Goal: Information Seeking & Learning: Learn about a topic

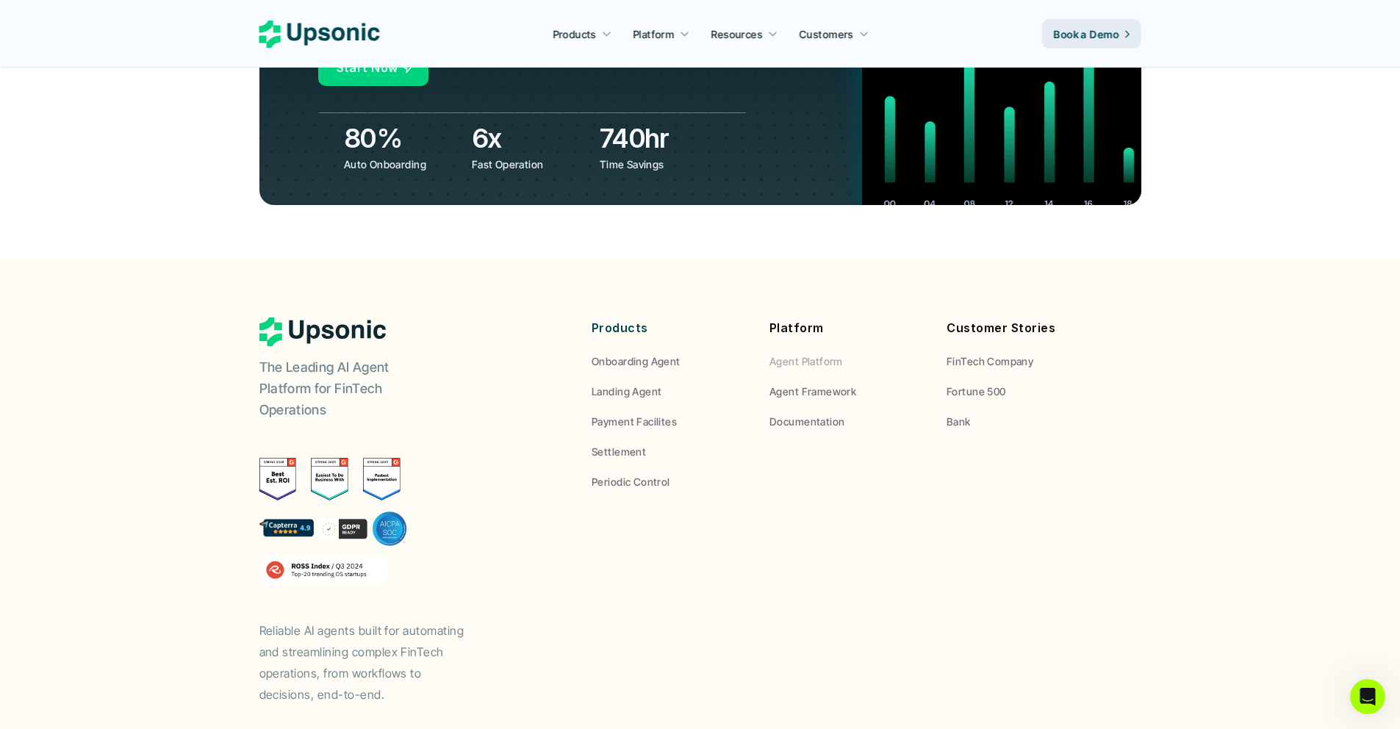
click at [796, 353] on p "Agent Platform" at bounding box center [805, 360] width 73 height 15
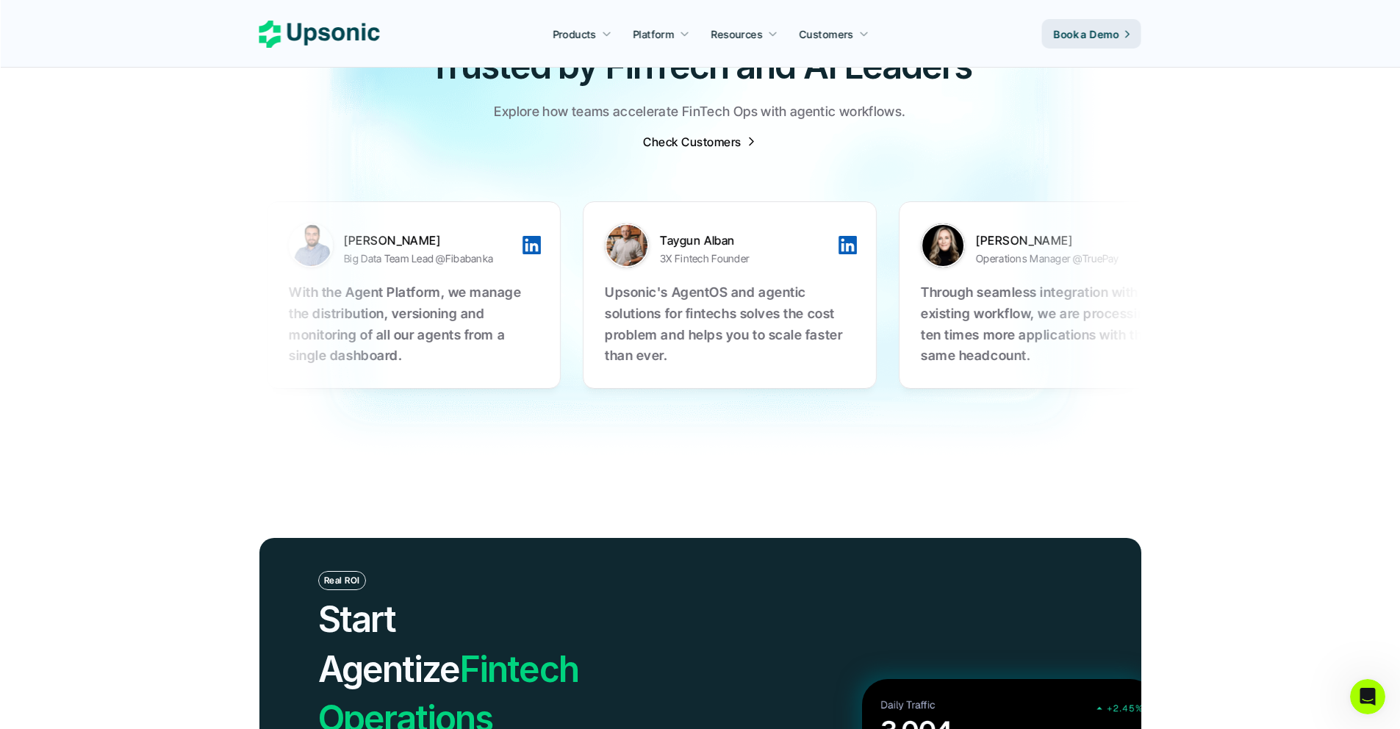
scroll to position [5411, 0]
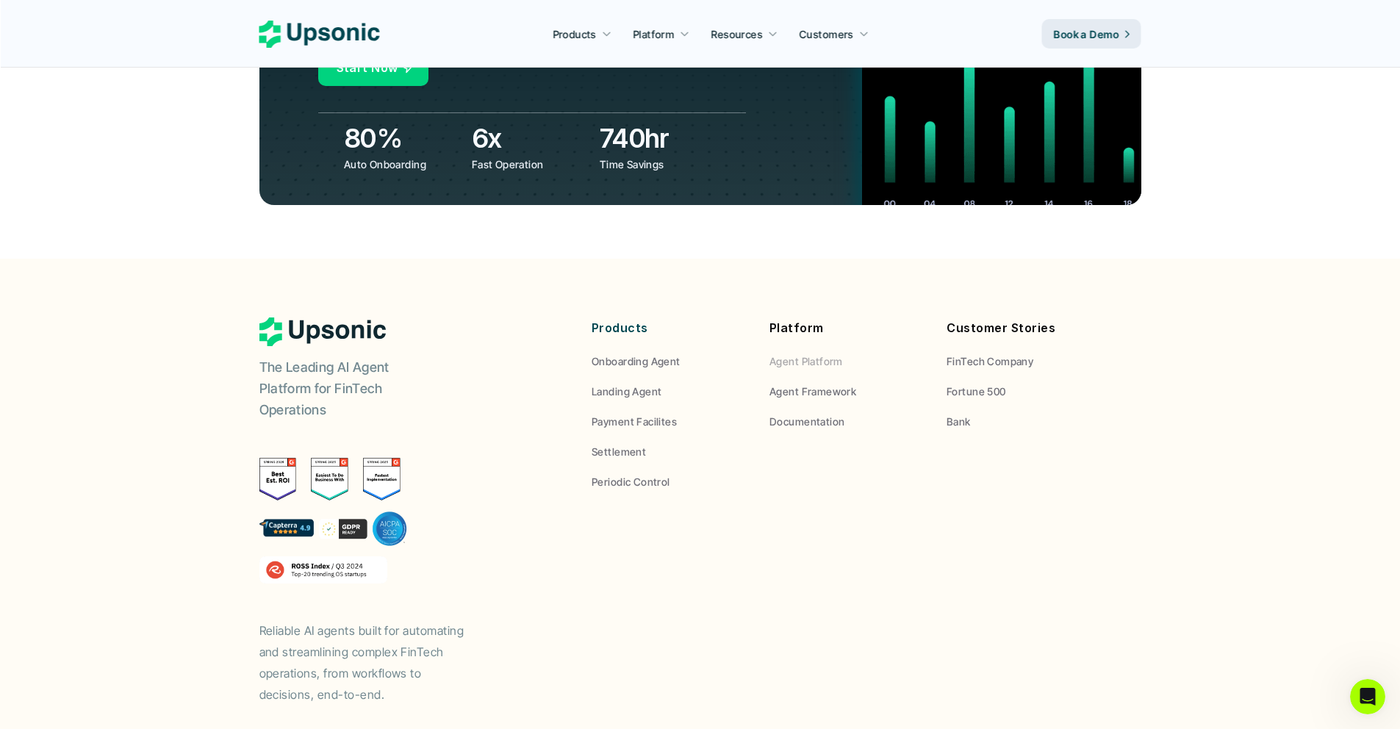
click at [809, 353] on p "Agent Platform" at bounding box center [805, 360] width 73 height 15
click at [808, 353] on p "Agent Platform" at bounding box center [805, 360] width 73 height 15
drag, startPoint x: 795, startPoint y: 462, endPoint x: 591, endPoint y: 231, distance: 307.7
click at [591, 259] on footer "The Leading AI Agent Platform for FinTech Operations Reliable AI agents built f…" at bounding box center [700, 536] width 1400 height 555
click at [589, 317] on div "Products Onboarding Agent Landing Agent Payment Facilites Settlement Periodic C…" at bounding box center [847, 403] width 588 height 172
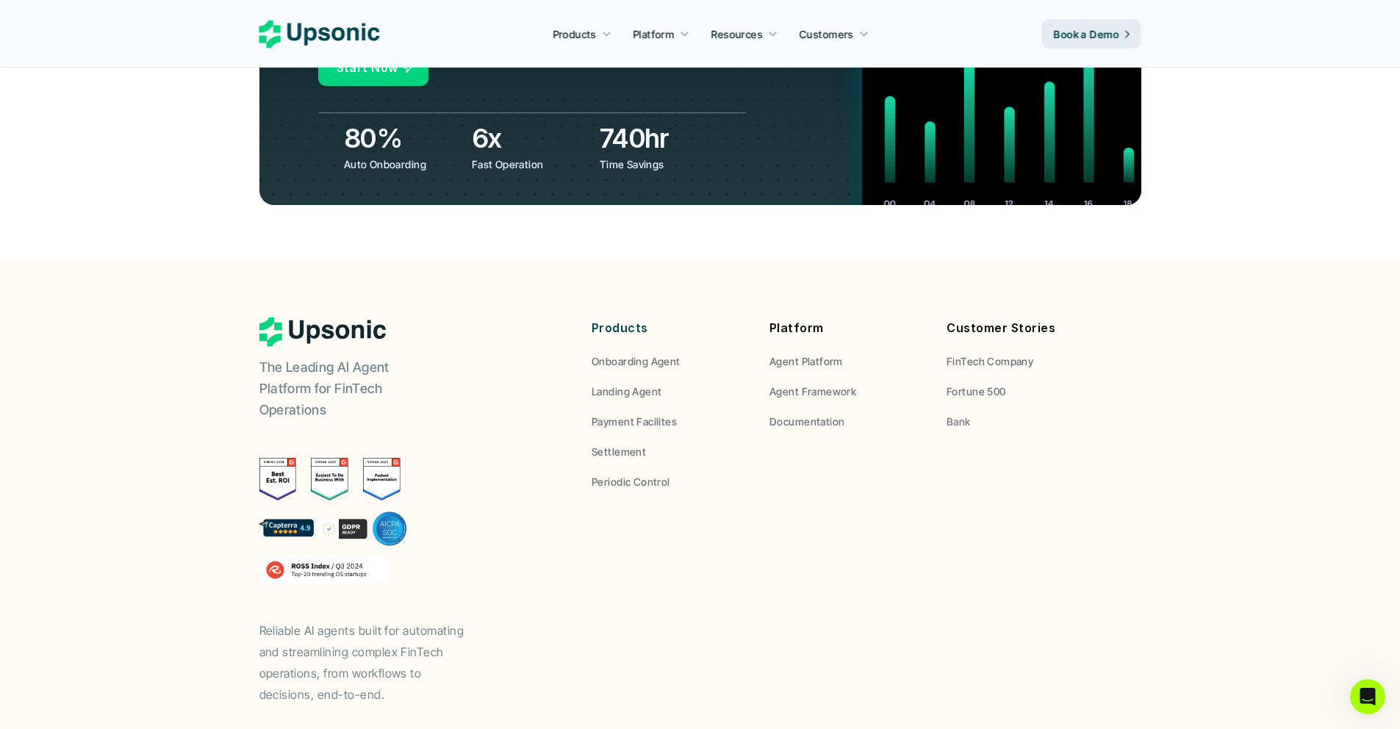
drag, startPoint x: 571, startPoint y: 242, endPoint x: 1111, endPoint y: 427, distance: 570.9
click at [1111, 427] on div "The Leading AI Agent Platform for FinTech Operations Reliable AI agents built f…" at bounding box center [700, 510] width 882 height 387
click at [754, 449] on div "The Leading AI Agent Platform for FinTech Operations Reliable AI agents built f…" at bounding box center [700, 510] width 882 height 387
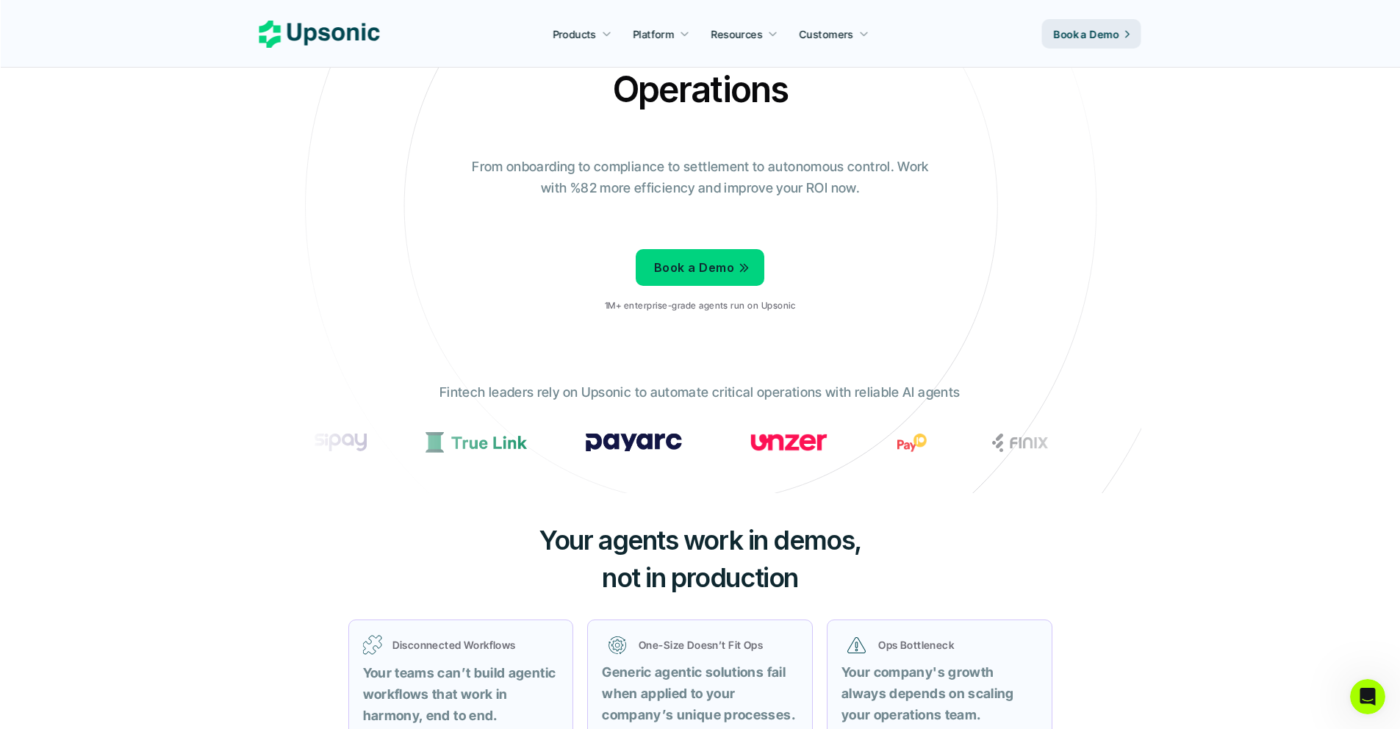
scroll to position [0, 0]
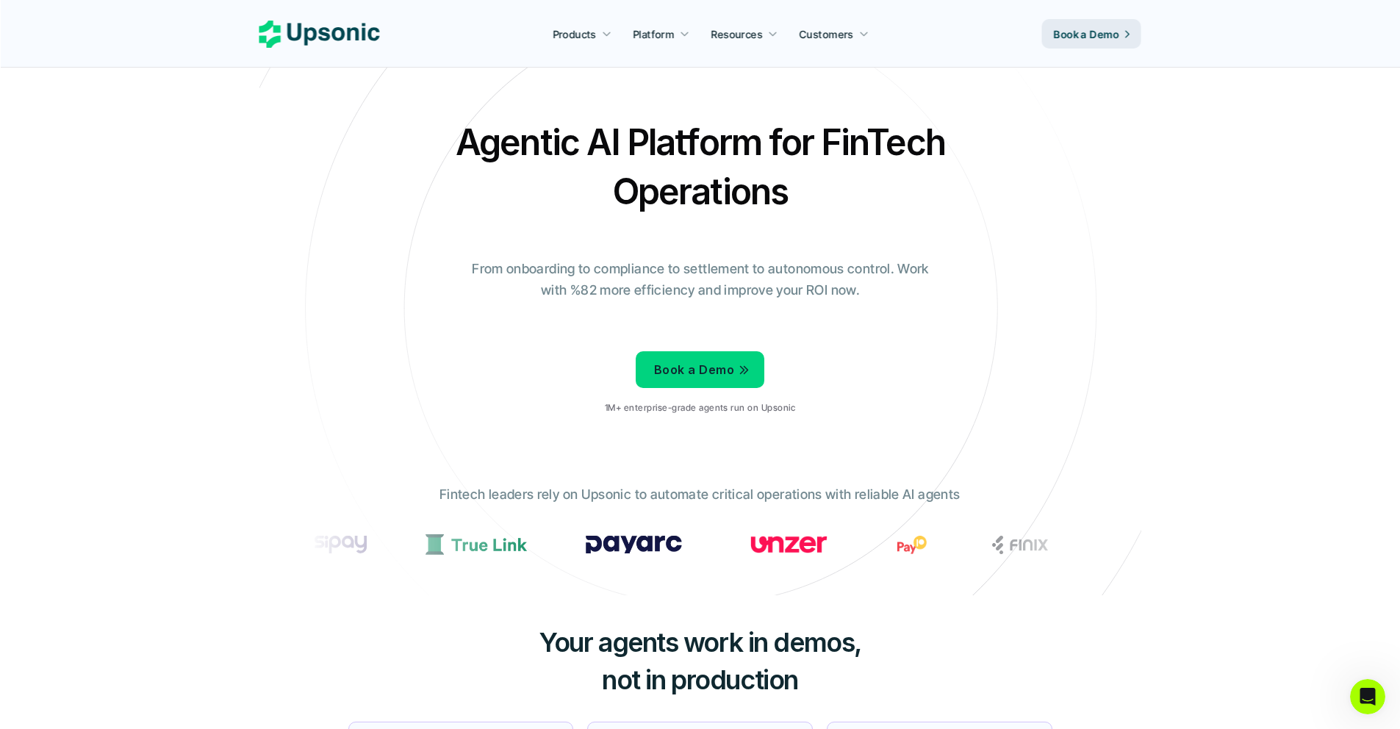
drag, startPoint x: 375, startPoint y: 551, endPoint x: 460, endPoint y: 549, distance: 85.3
click at [442, 586] on icon at bounding box center [700, 309] width 988 height 988
drag, startPoint x: 349, startPoint y: 527, endPoint x: 345, endPoint y: 645, distance: 118.4
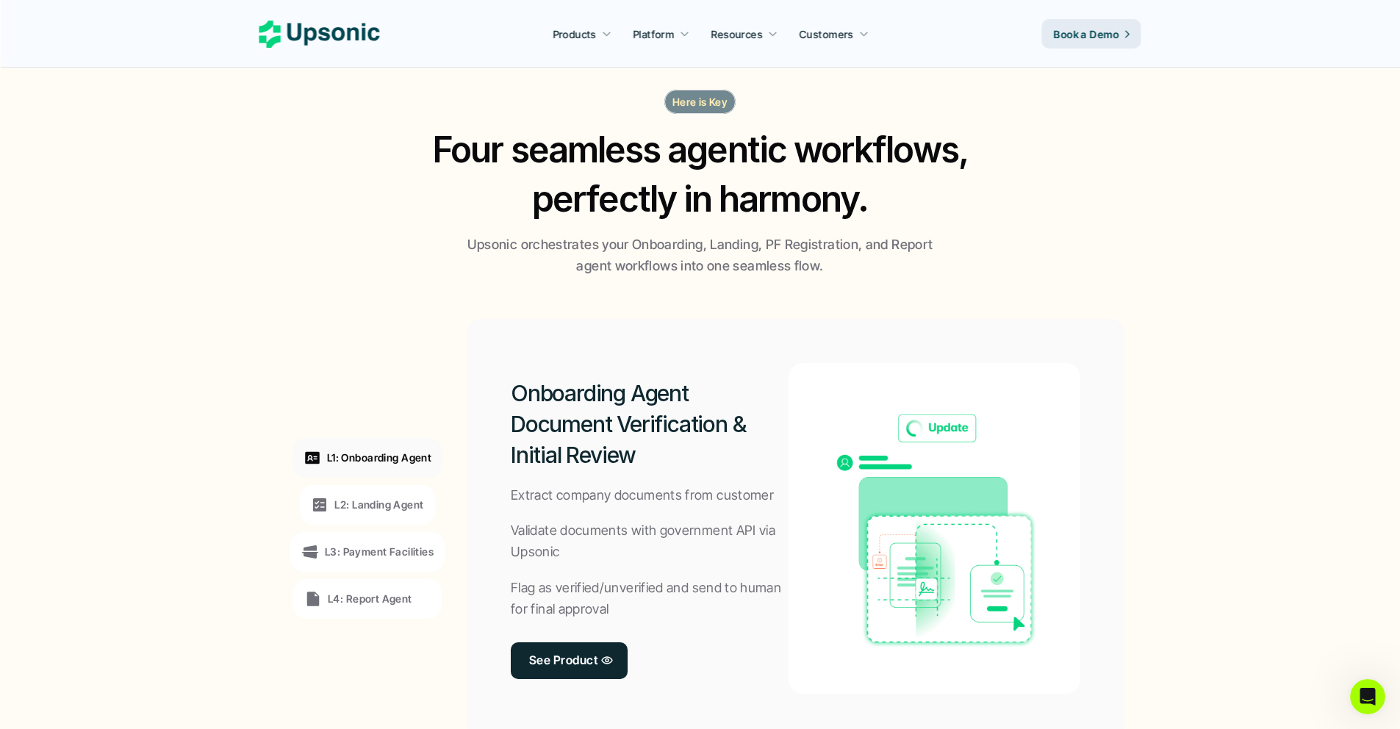
scroll to position [616, 0]
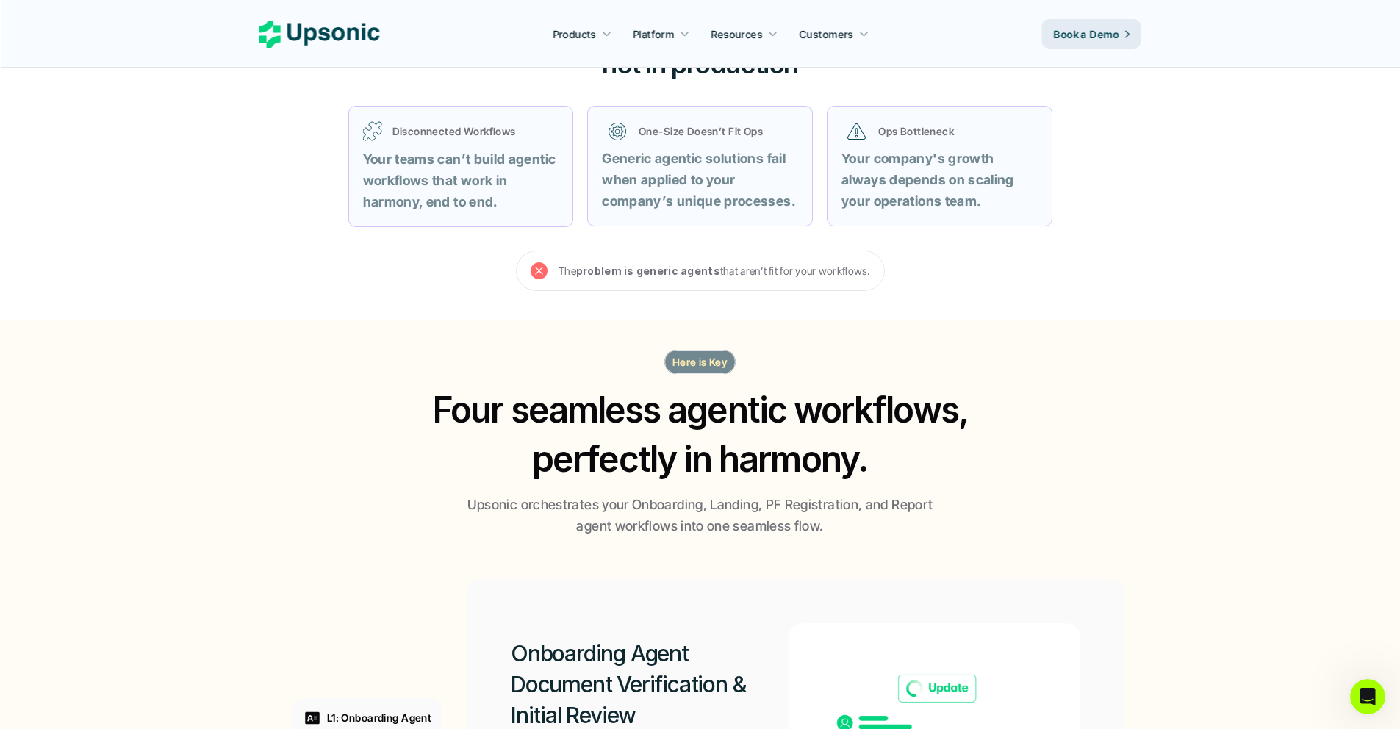
click at [616, 273] on strong "problem is generic agents" at bounding box center [648, 271] width 144 height 12
click at [620, 268] on strong "problem is generic agents" at bounding box center [648, 271] width 144 height 12
drag, startPoint x: 424, startPoint y: 362, endPoint x: 406, endPoint y: 558, distance: 197.7
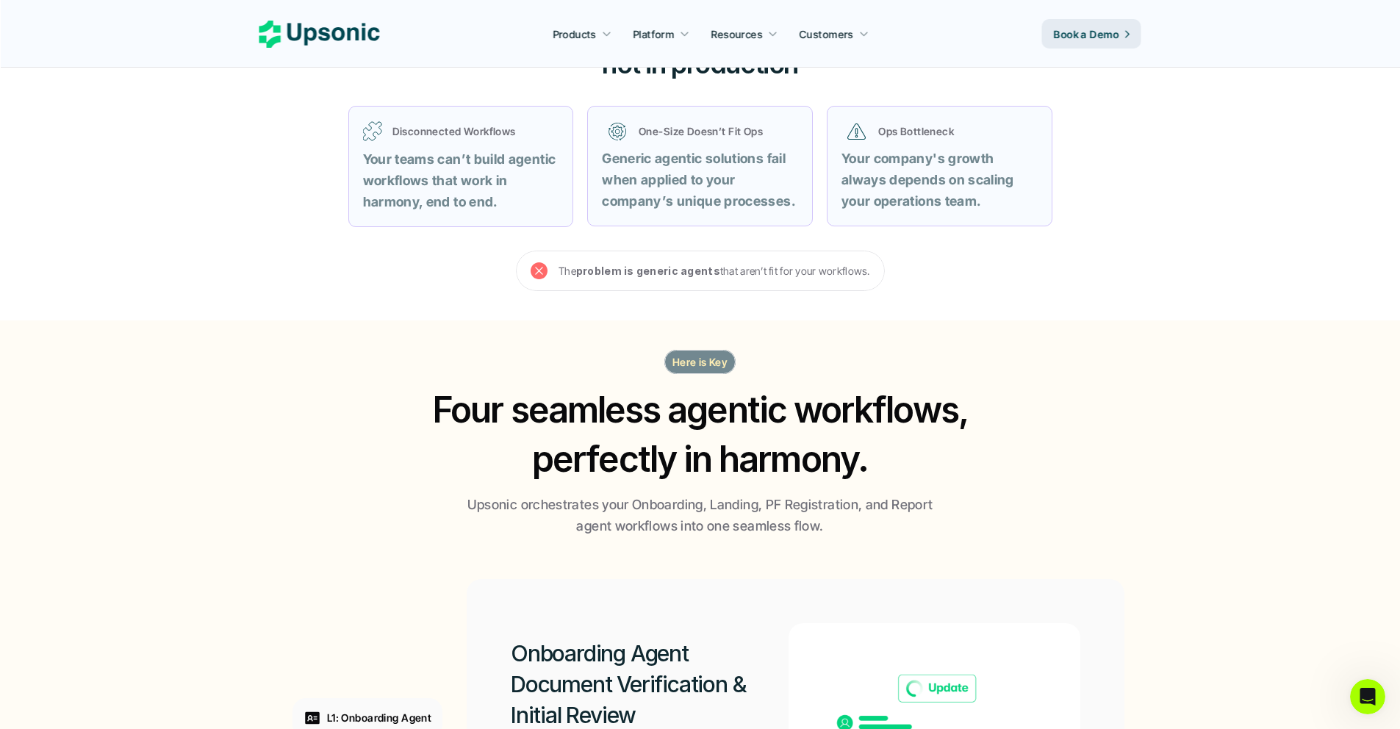
click at [406, 558] on section "Here is Key Four seamless agentic workflows, perfectly in harmony. Upsonic orch…" at bounding box center [700, 694] width 1400 height 749
drag, startPoint x: 406, startPoint y: 566, endPoint x: 387, endPoint y: 331, distance: 235.8
click at [387, 331] on section "Here is Key Four seamless agentic workflows, perfectly in harmony. Upsonic orch…" at bounding box center [700, 694] width 1400 height 749
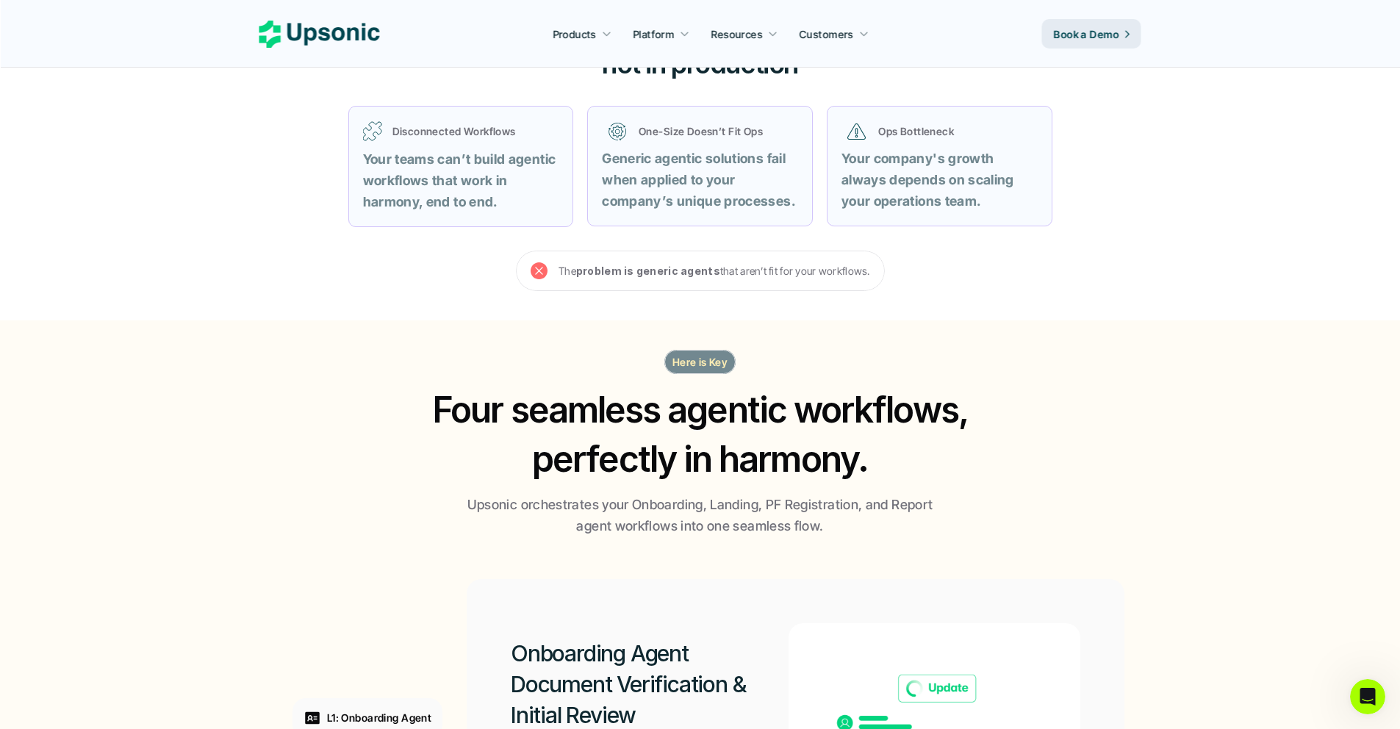
drag, startPoint x: 387, startPoint y: 331, endPoint x: 367, endPoint y: 555, distance: 225.0
click at [367, 555] on section "Here is Key Four seamless agentic workflows, perfectly in harmony. Upsonic orch…" at bounding box center [700, 694] width 1400 height 749
drag, startPoint x: 362, startPoint y: 572, endPoint x: 351, endPoint y: 375, distance: 196.5
click at [351, 375] on section "Here is Key Four seamless agentic workflows, perfectly in harmony. Upsonic orch…" at bounding box center [700, 694] width 1400 height 749
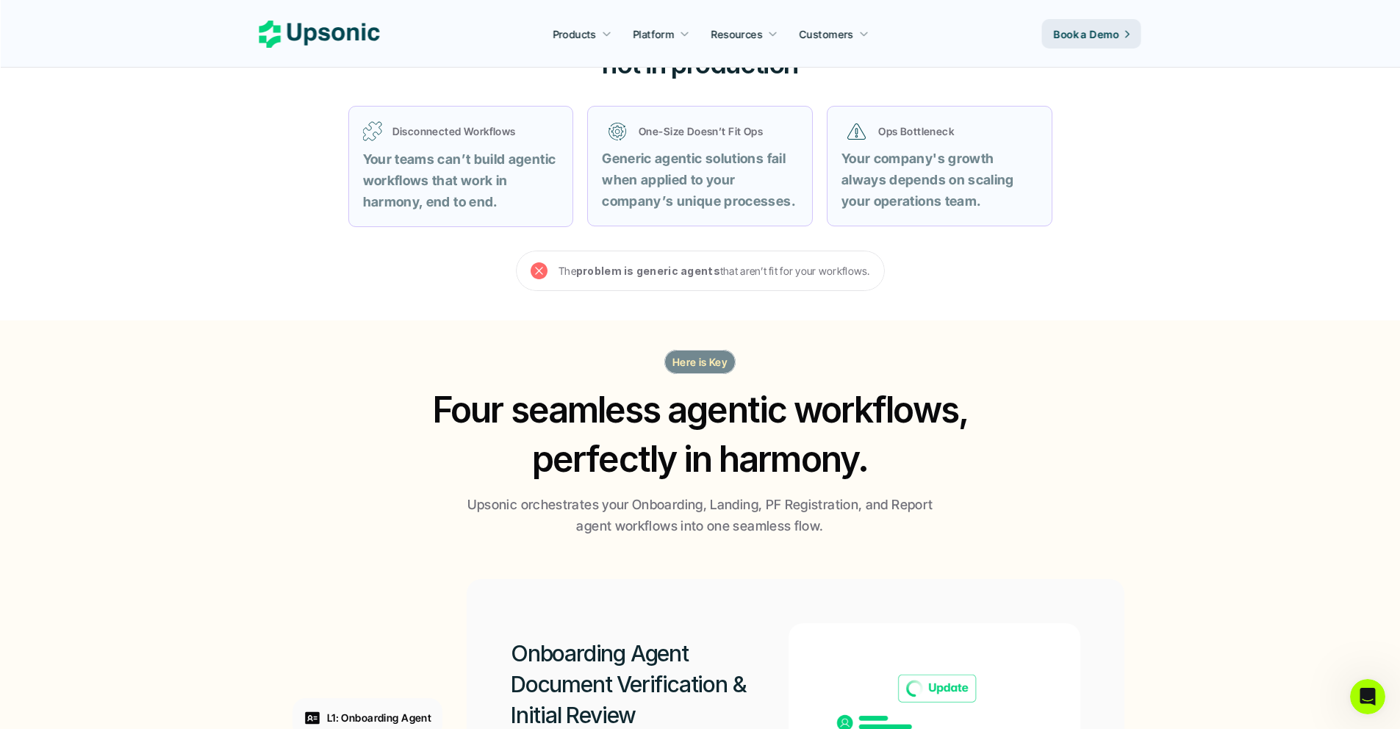
click at [351, 375] on div "Here is Key Four seamless agentic workflows, perfectly in harmony. Upsonic orch…" at bounding box center [700, 443] width 882 height 187
drag, startPoint x: 348, startPoint y: 394, endPoint x: 314, endPoint y: 575, distance: 184.0
click at [314, 575] on section "Here is Key Four seamless agentic workflows, perfectly in harmony. Upsonic orch…" at bounding box center [700, 694] width 1400 height 749
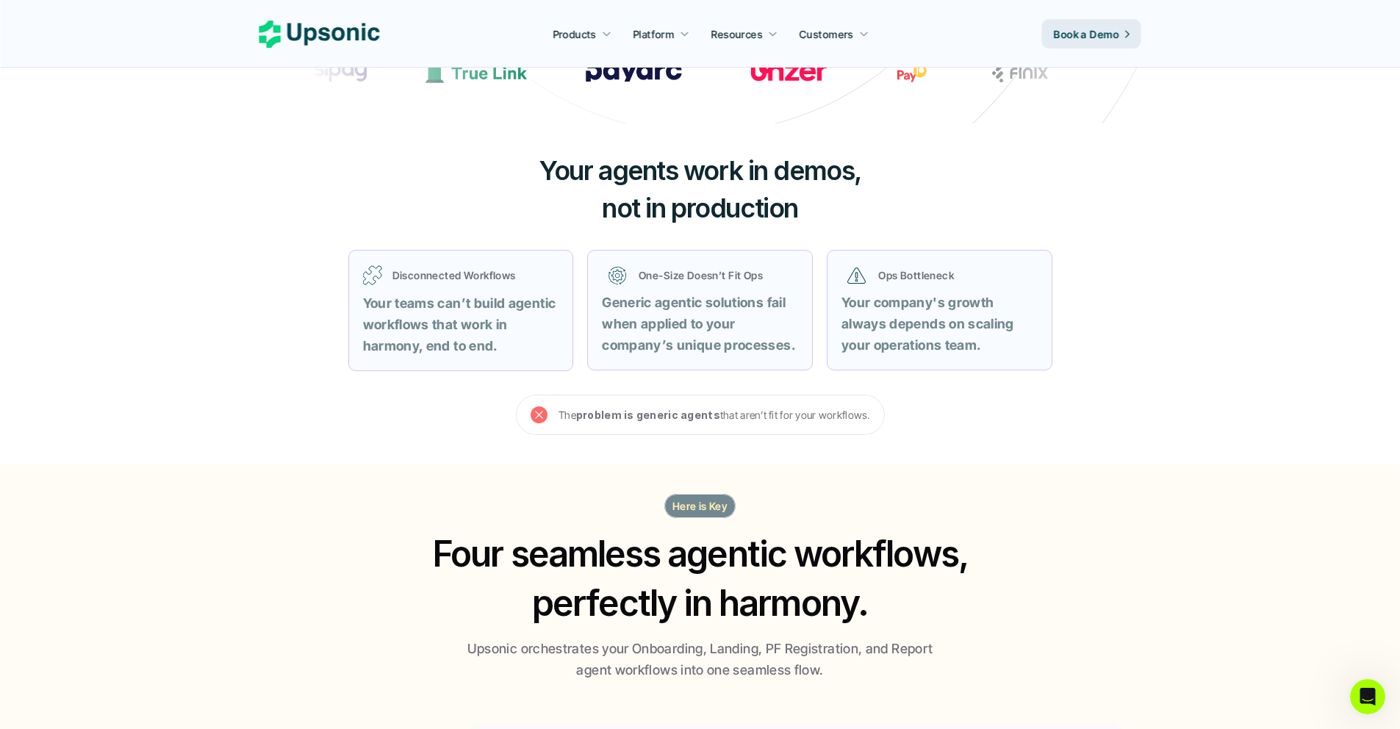
scroll to position [0, 0]
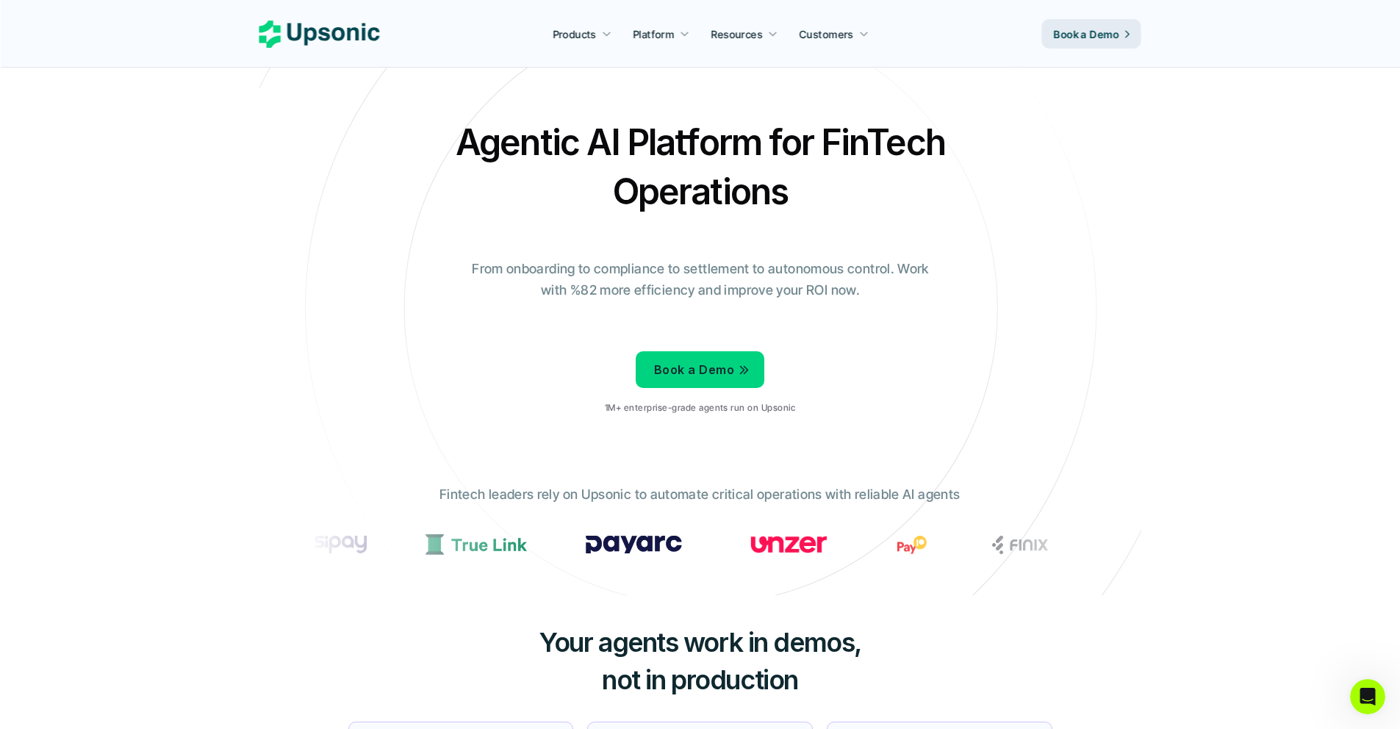
drag, startPoint x: 370, startPoint y: 128, endPoint x: 317, endPoint y: 569, distance: 444.8
click at [317, 569] on section "Agentic AI Platform for FinTech Operations From onboarding to compliance to set…" at bounding box center [700, 297] width 882 height 595
drag, startPoint x: 528, startPoint y: 630, endPoint x: 871, endPoint y: 685, distance: 346.8
click at [871, 685] on h3 "Your agents work in demos, not in production" at bounding box center [700, 661] width 441 height 74
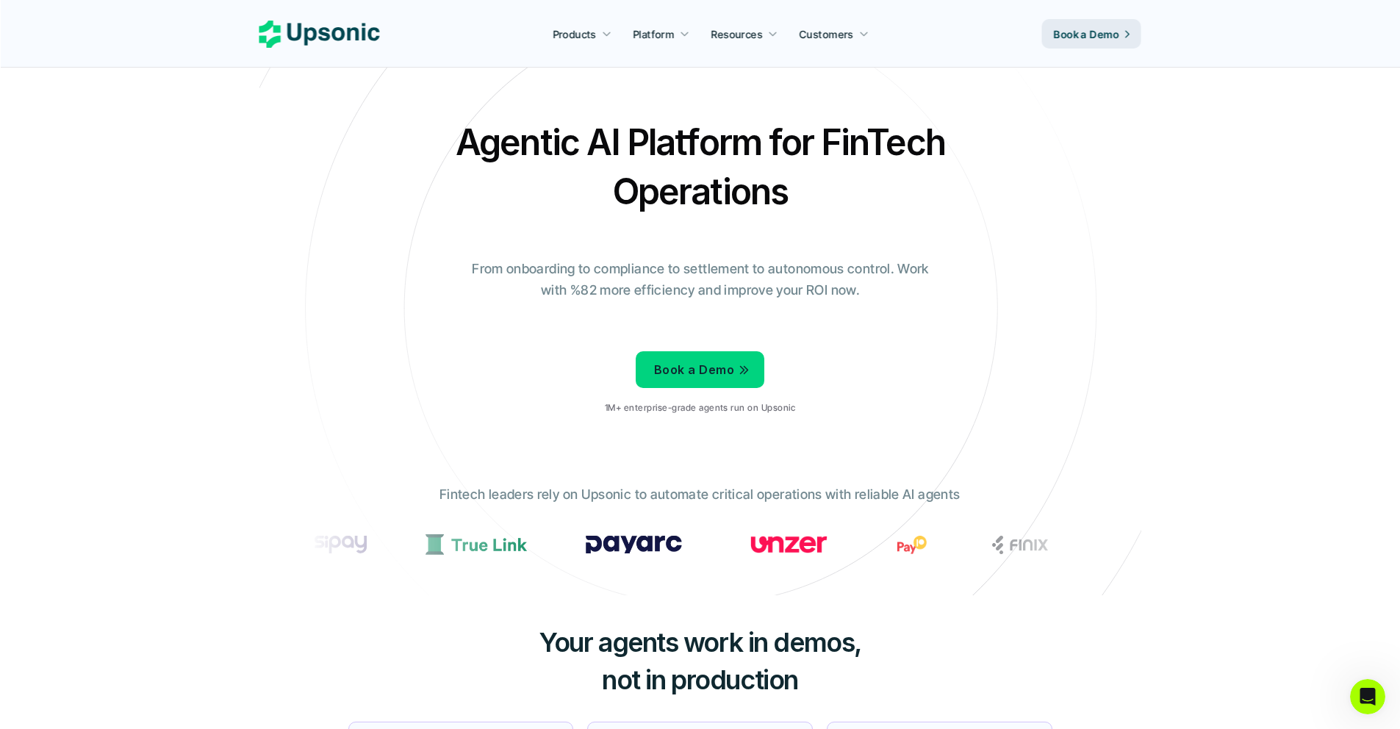
click at [871, 685] on h3 "Your agents work in demos, not in production" at bounding box center [700, 661] width 441 height 74
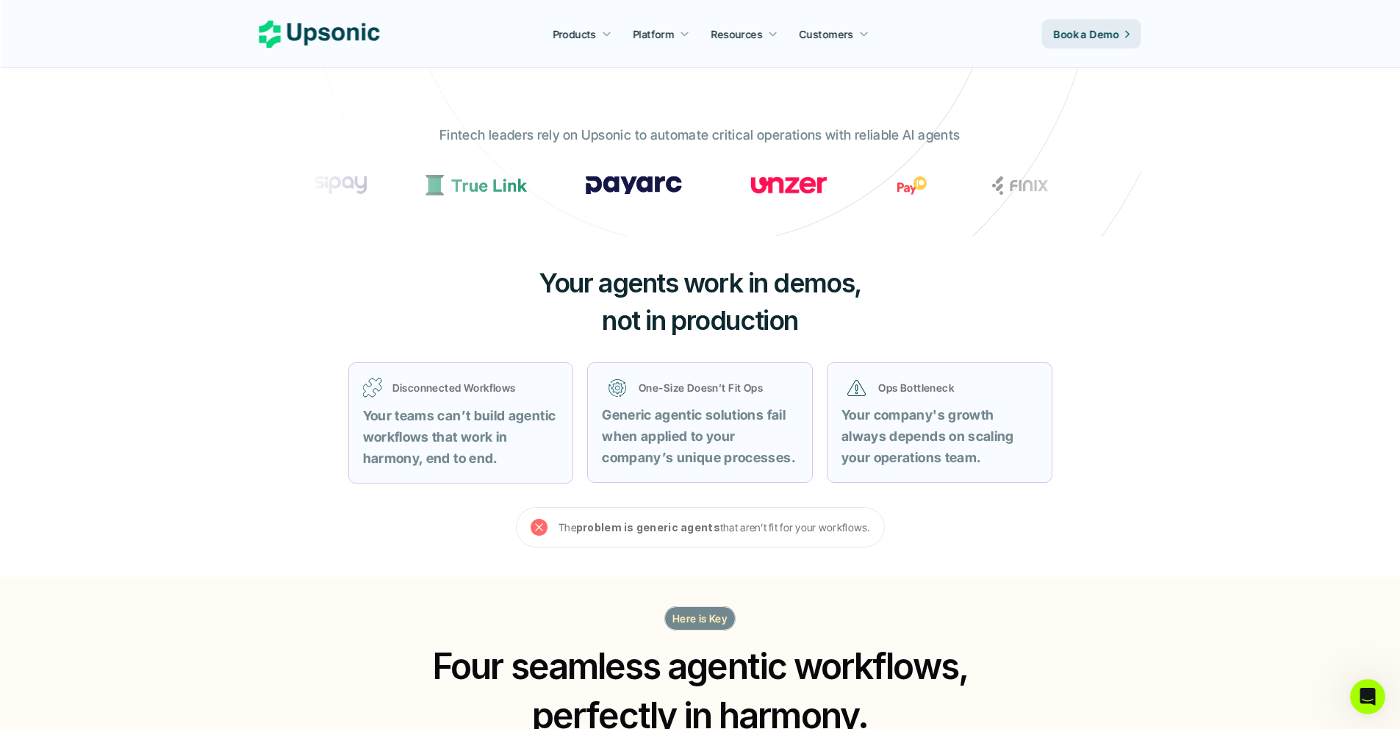
scroll to position [410, 0]
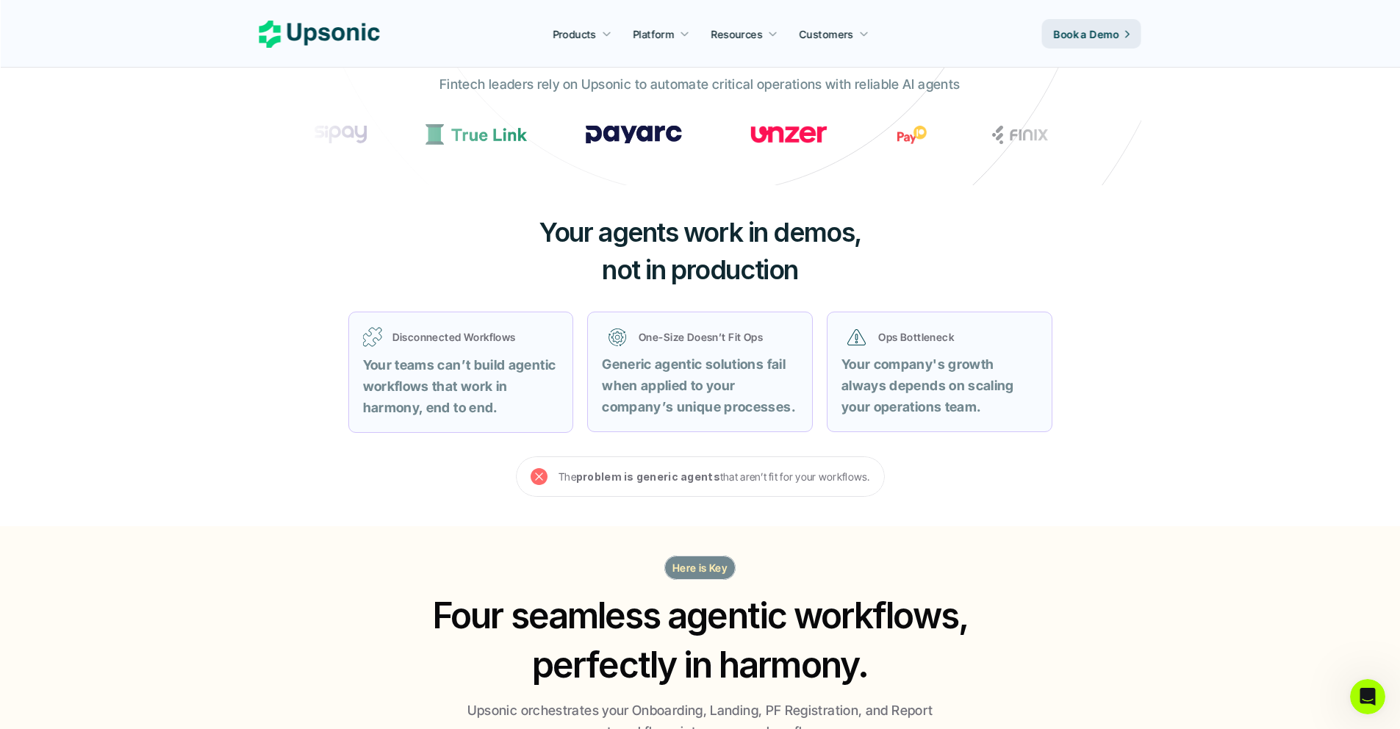
drag, startPoint x: 527, startPoint y: 423, endPoint x: 332, endPoint y: 308, distance: 226.3
click at [332, 308] on div "Disconnected Workflows Your teams can’t build agentic workflows that work in ha…" at bounding box center [700, 372] width 741 height 158
drag, startPoint x: 473, startPoint y: 215, endPoint x: 922, endPoint y: 518, distance: 541.5
click at [922, 518] on div "Your agents work in demos, not in production Disconnected Workflows Your teams …" at bounding box center [700, 355] width 882 height 340
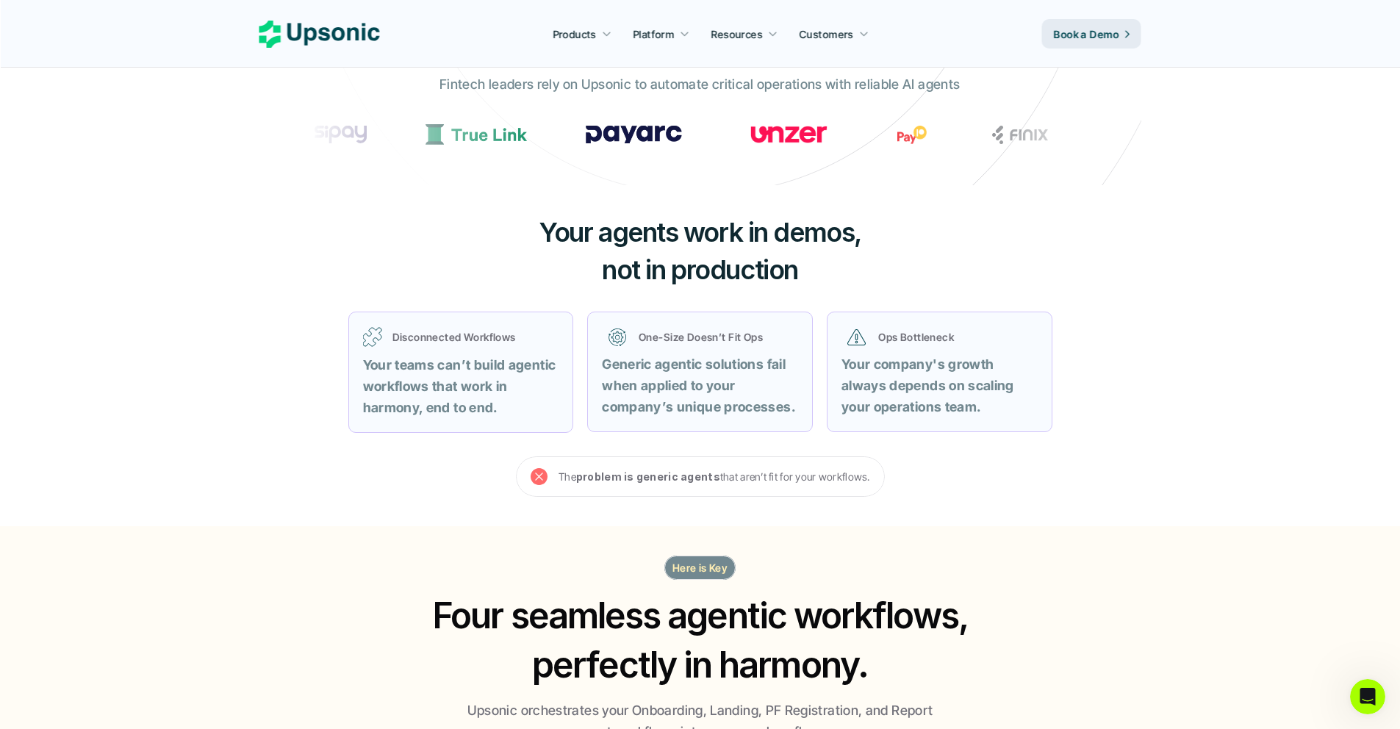
click at [922, 468] on section "The problem is generic agents that aren’t fit for your workflows." at bounding box center [700, 476] width 882 height 40
drag, startPoint x: 922, startPoint y: 466, endPoint x: 489, endPoint y: 233, distance: 491.5
click at [489, 233] on div "Your agents work in demos, not in production Disconnected Workflows Your teams …" at bounding box center [700, 355] width 882 height 340
click at [489, 233] on h3 "Your agents work in demos, not in production" at bounding box center [700, 251] width 441 height 74
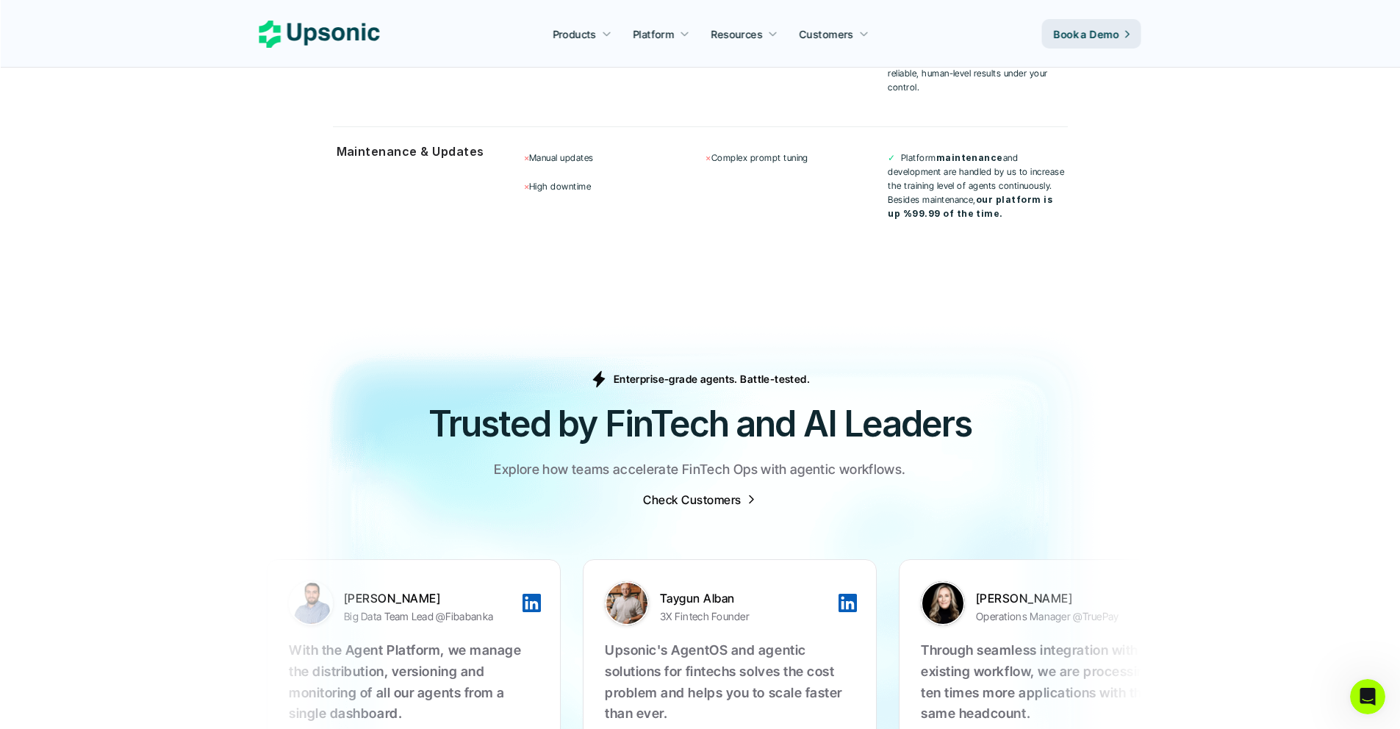
scroll to position [5411, 0]
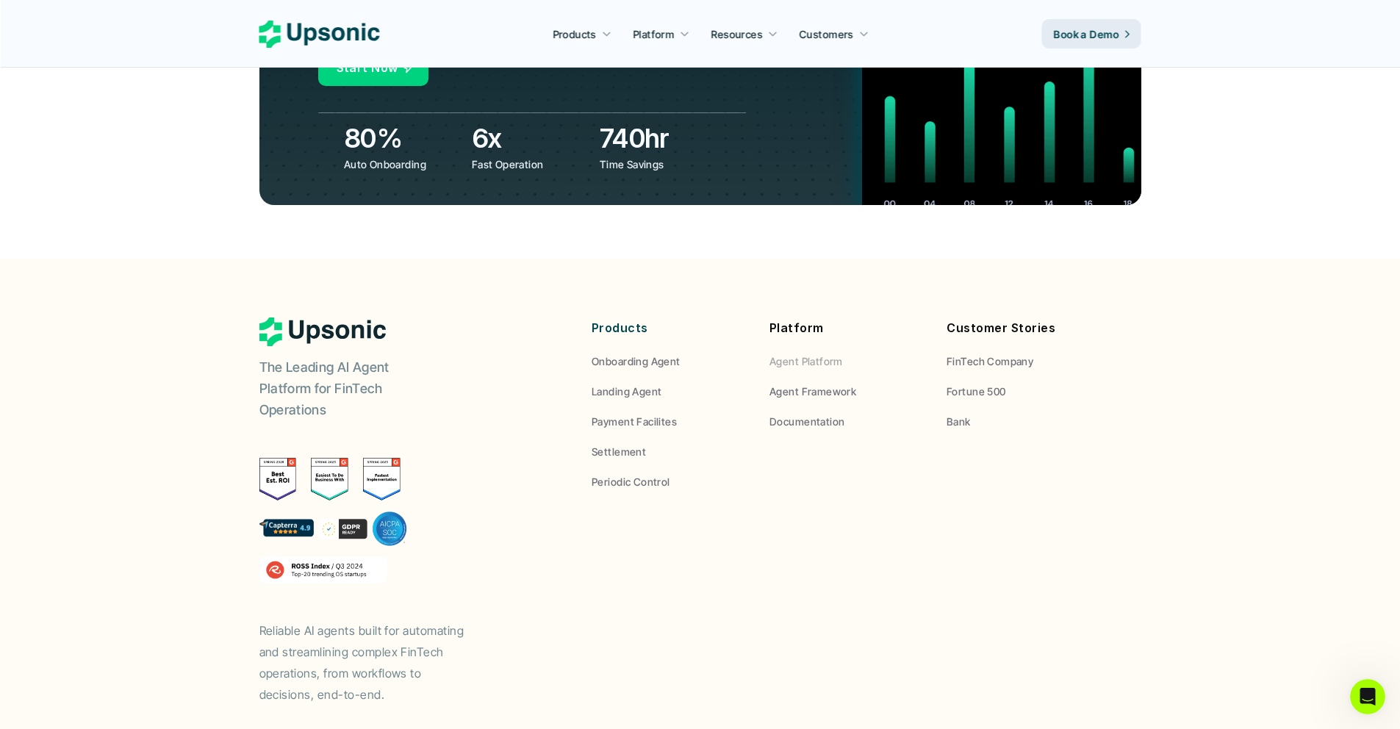
click at [827, 353] on p "Agent Platform" at bounding box center [805, 360] width 73 height 15
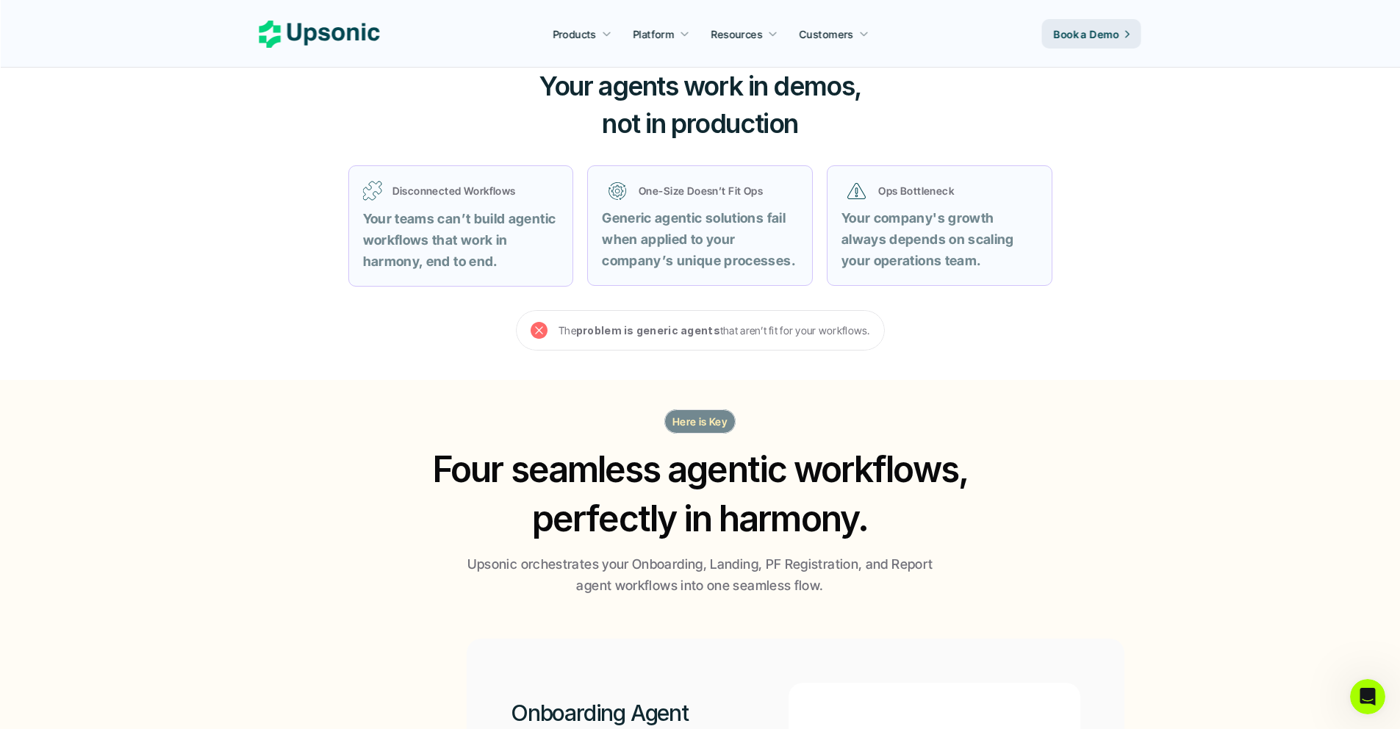
scroll to position [0, 0]
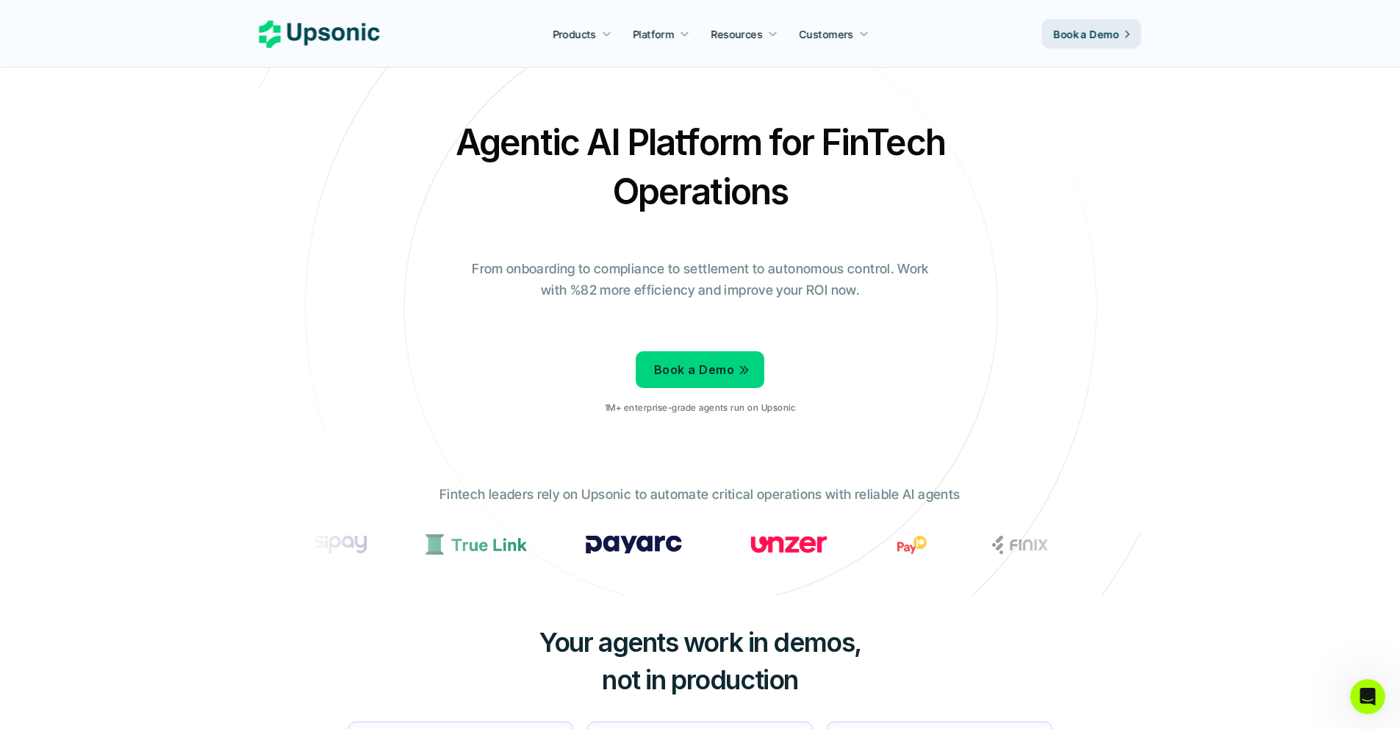
drag, startPoint x: 416, startPoint y: 149, endPoint x: 898, endPoint y: 253, distance: 493.2
click at [898, 253] on div "Agentic AI Platform for FinTech Operations From onboarding to compliance to set…" at bounding box center [700, 272] width 860 height 309
drag, startPoint x: 834, startPoint y: 234, endPoint x: 866, endPoint y: 432, distance: 200.2
click at [866, 432] on section "Agentic AI Platform for FinTech Operations From onboarding to compliance to set…" at bounding box center [700, 297] width 882 height 595
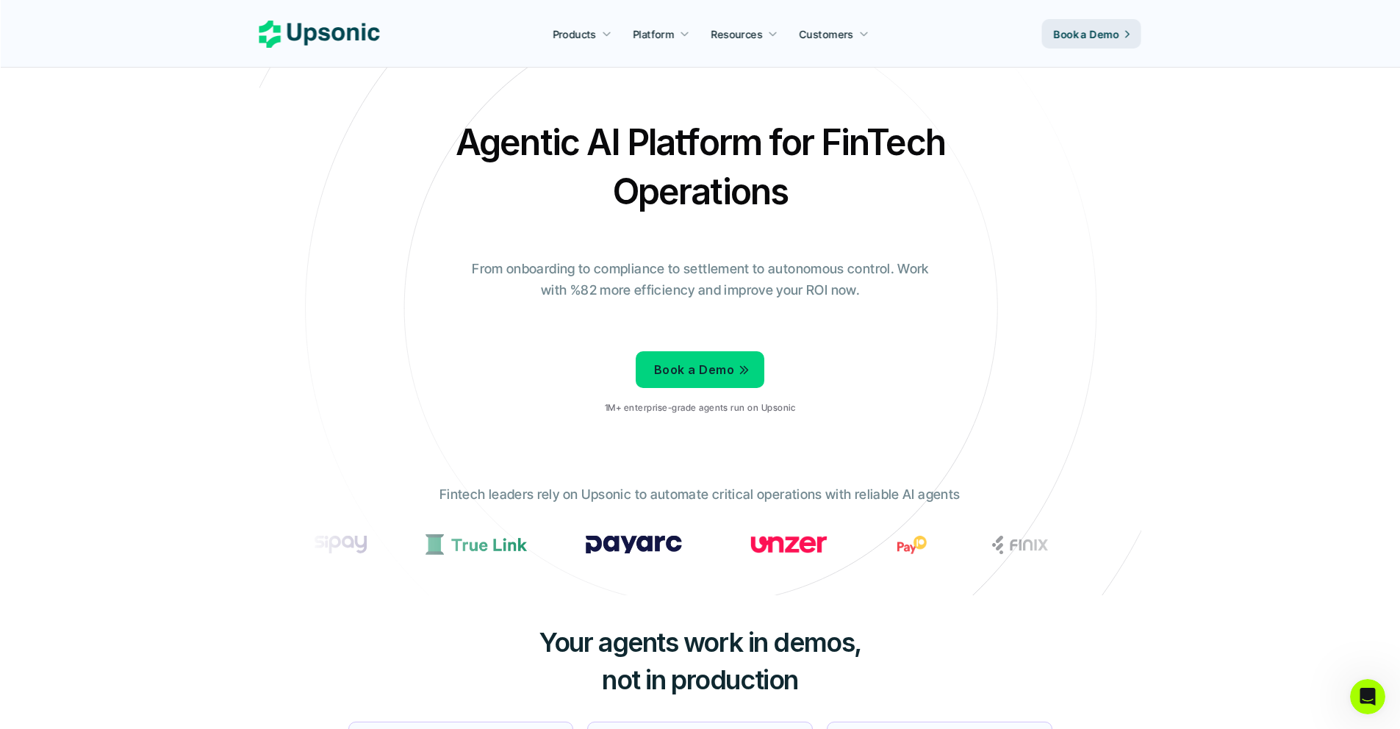
click at [864, 432] on icon at bounding box center [700, 308] width 987 height 987
drag, startPoint x: 860, startPoint y: 430, endPoint x: 826, endPoint y: 412, distance: 38.1
click at [826, 412] on section "Agentic AI Platform for FinTech Operations From onboarding to compliance to set…" at bounding box center [700, 297] width 882 height 595
click at [826, 412] on div "Agentic AI Platform for FinTech Operations From onboarding to compliance to set…" at bounding box center [700, 272] width 860 height 309
click at [700, 409] on p "1M+ enterprise-grade agents run on Upsonic" at bounding box center [700, 408] width 190 height 10
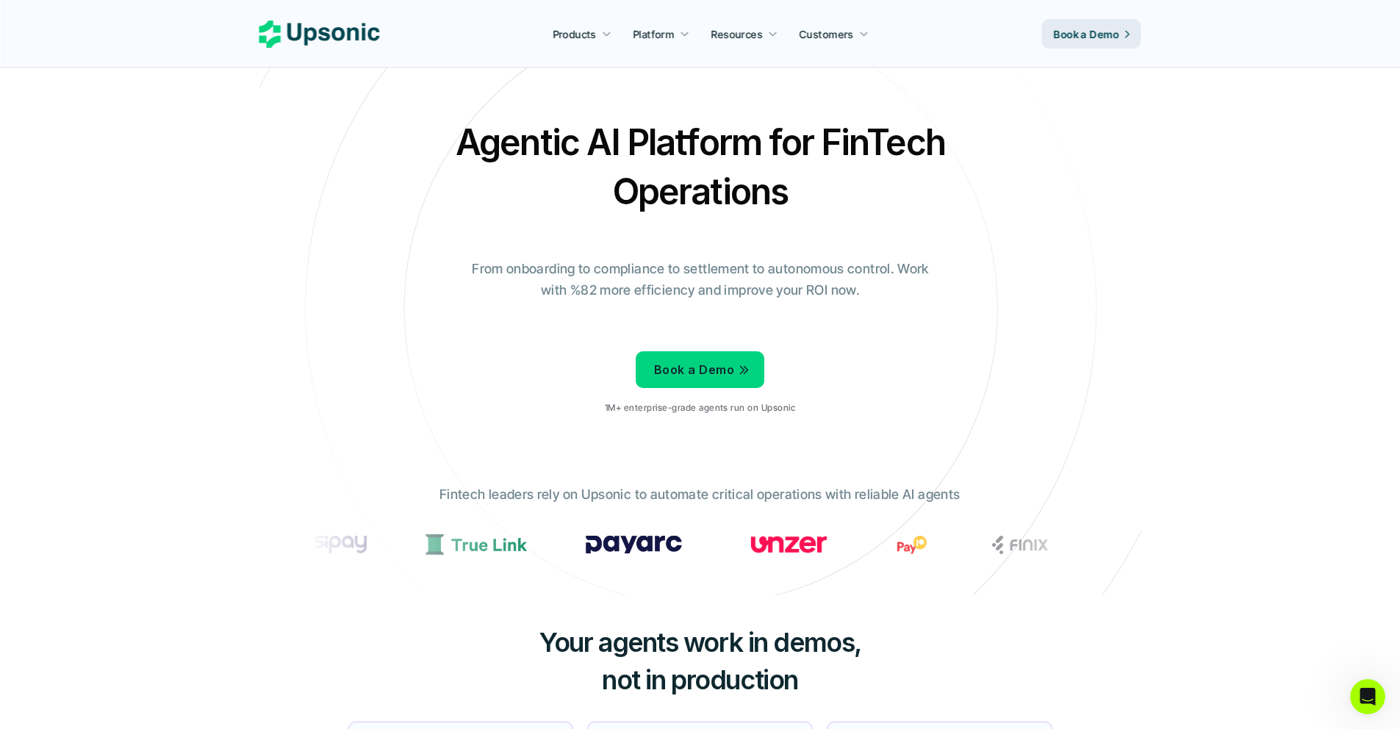
click at [700, 409] on p "1M+ enterprise-grade agents run on Upsonic" at bounding box center [700, 408] width 190 height 10
click at [680, 407] on p "1M+ enterprise-grade agents run on Upsonic" at bounding box center [700, 408] width 190 height 10
click at [680, 406] on p "1M+ enterprise-grade agents run on Upsonic" at bounding box center [700, 408] width 190 height 10
click at [647, 408] on p "1M+ enterprise-grade agents run on Upsonic" at bounding box center [700, 408] width 190 height 10
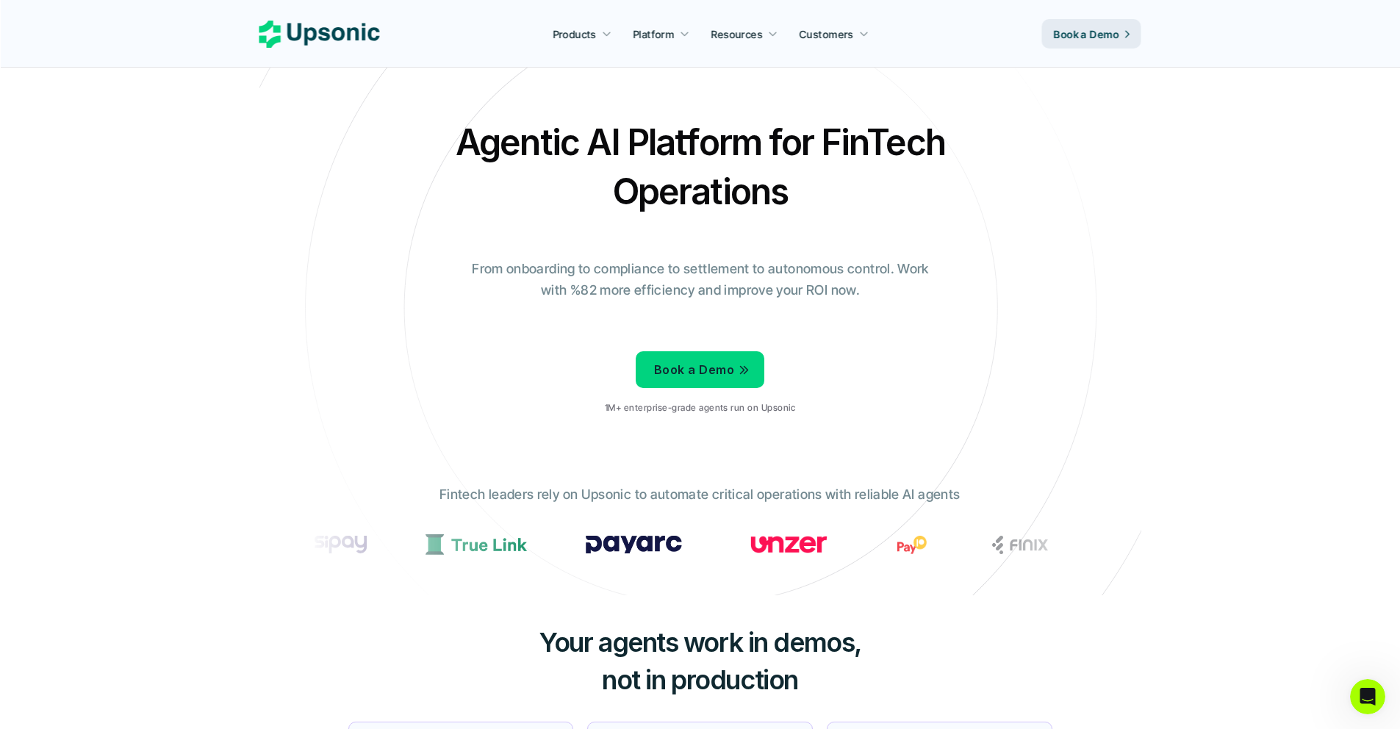
click at [647, 408] on p "1M+ enterprise-grade agents run on Upsonic" at bounding box center [700, 408] width 190 height 10
click at [686, 407] on p "1M+ enterprise-grade agents run on Upsonic" at bounding box center [700, 408] width 190 height 10
drag, startPoint x: 686, startPoint y: 407, endPoint x: 717, endPoint y: 408, distance: 30.9
click at [687, 407] on p "1M+ enterprise-grade agents run on Upsonic" at bounding box center [700, 408] width 190 height 10
click at [719, 408] on p "1M+ enterprise-grade agents run on Upsonic" at bounding box center [700, 408] width 190 height 10
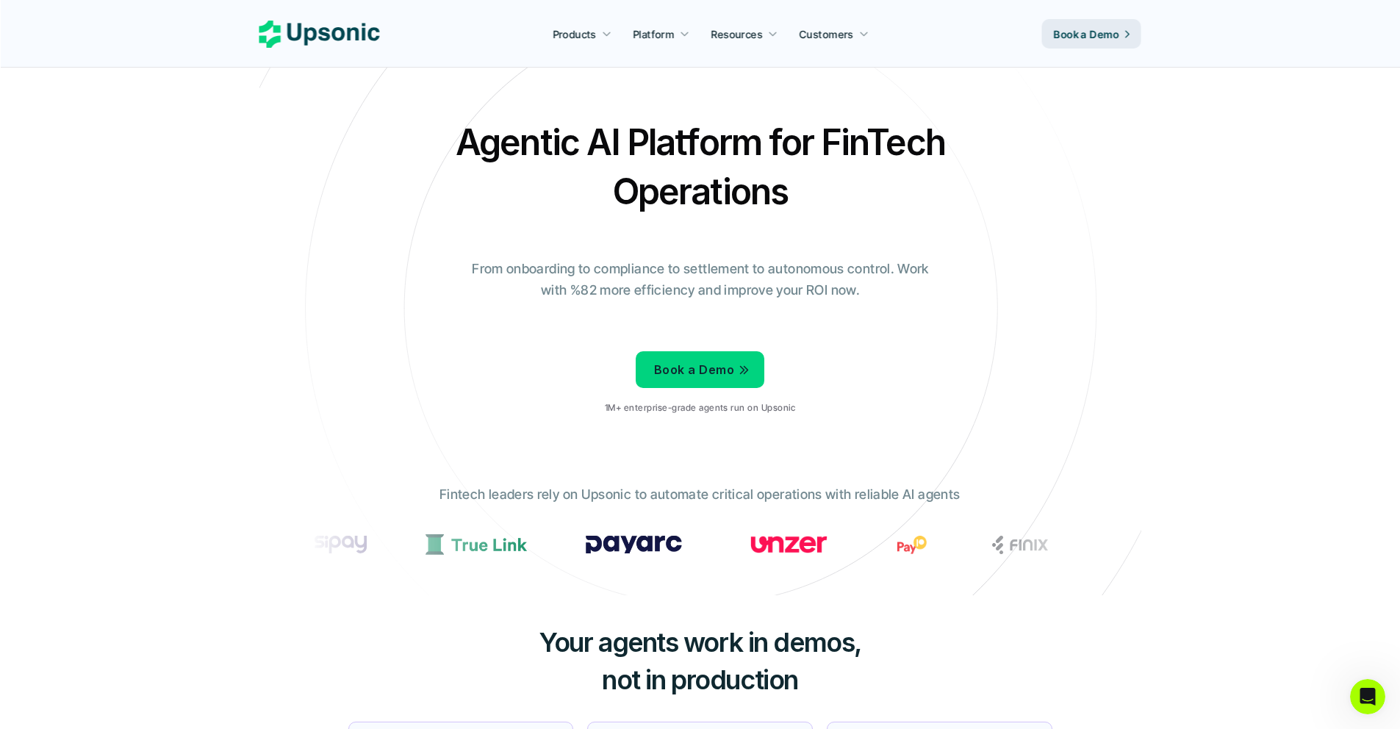
click at [719, 408] on p "1M+ enterprise-grade agents run on Upsonic" at bounding box center [700, 408] width 190 height 10
click at [683, 408] on p "1M+ enterprise-grade agents run on Upsonic" at bounding box center [700, 408] width 190 height 10
click at [711, 412] on p "1M+ enterprise-grade agents run on Upsonic" at bounding box center [700, 408] width 190 height 10
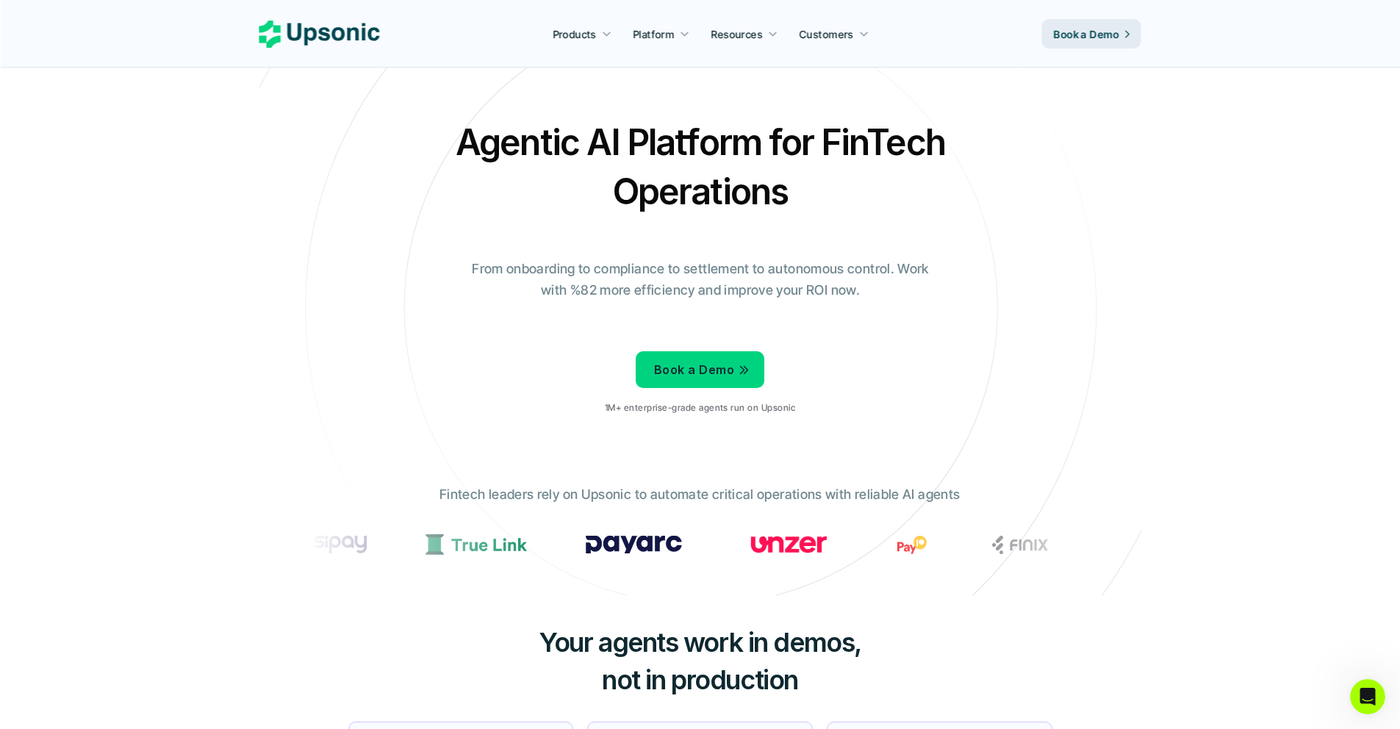
click at [711, 412] on p "1M+ enterprise-grade agents run on Upsonic" at bounding box center [700, 408] width 190 height 10
click at [705, 449] on icon at bounding box center [700, 308] width 987 height 987
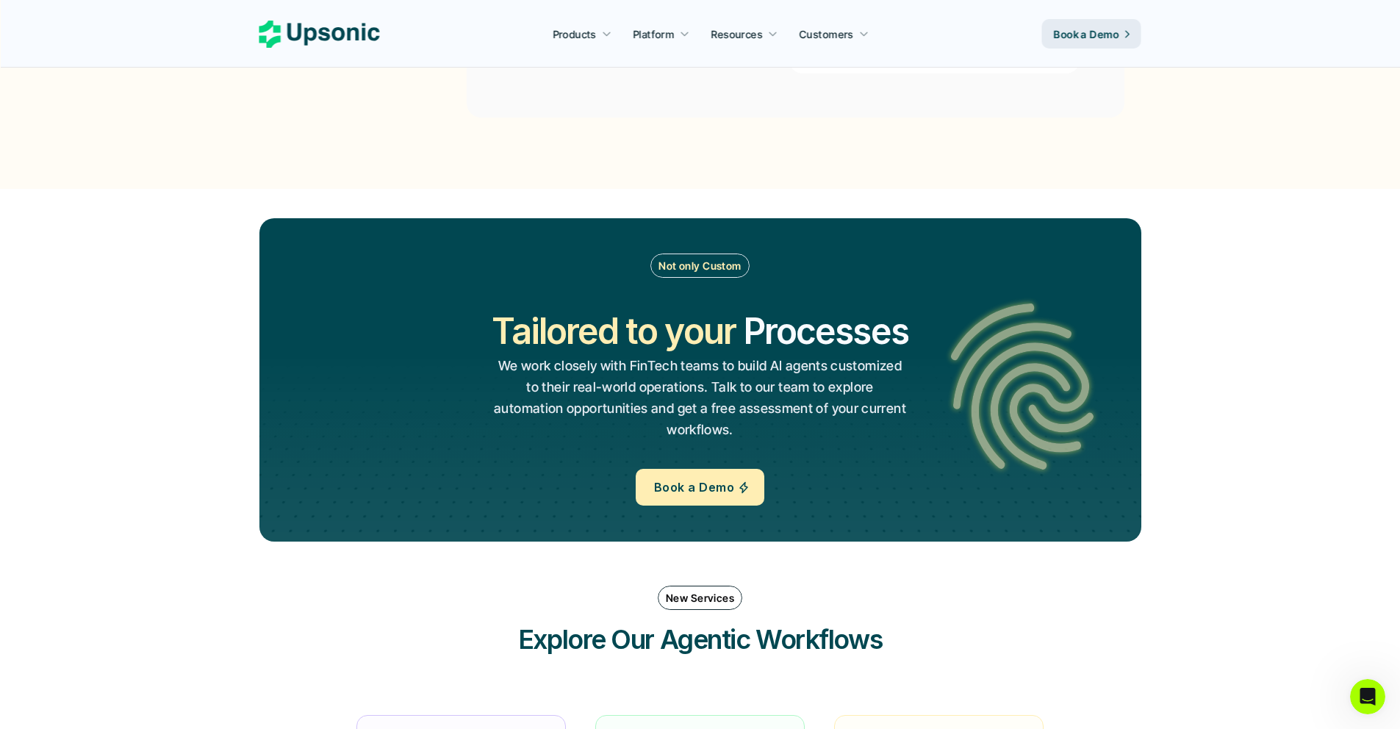
scroll to position [914, 0]
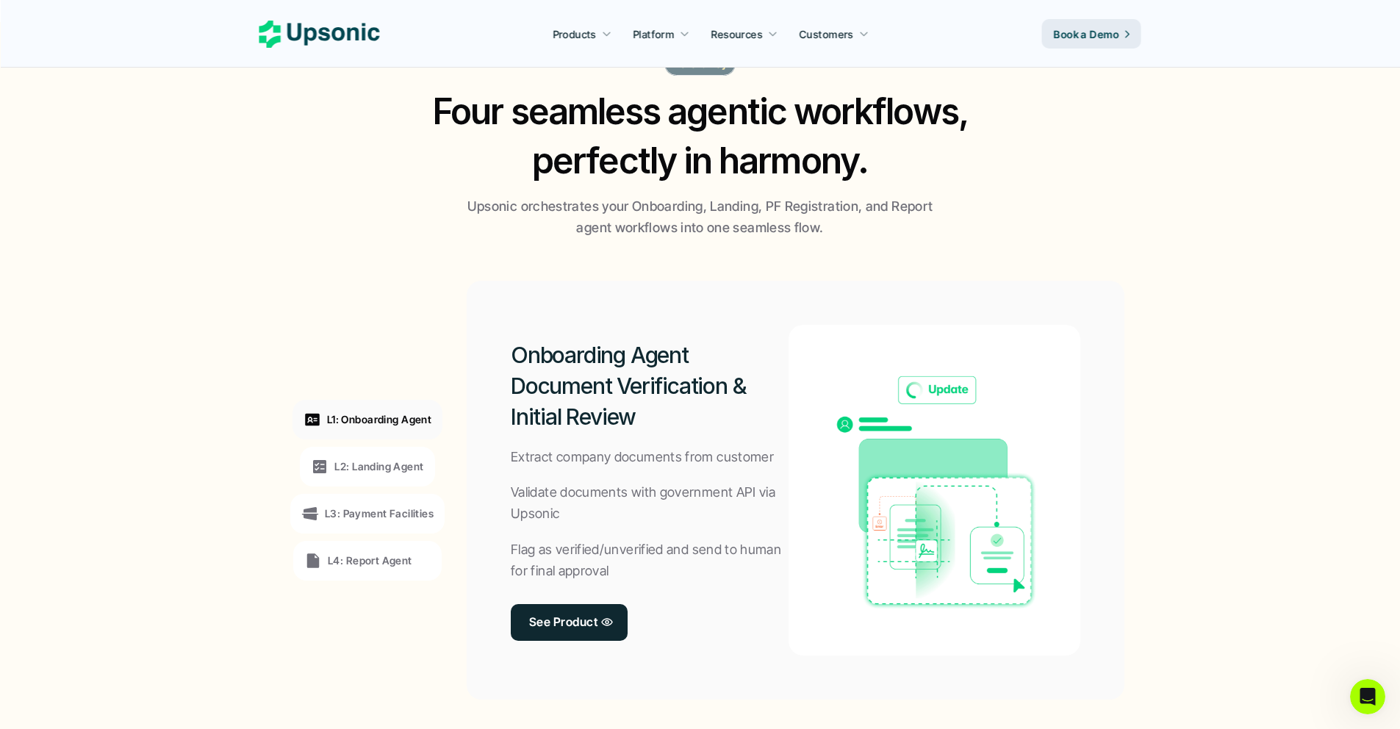
click at [337, 465] on p "L2: Landing Agent" at bounding box center [378, 465] width 89 height 15
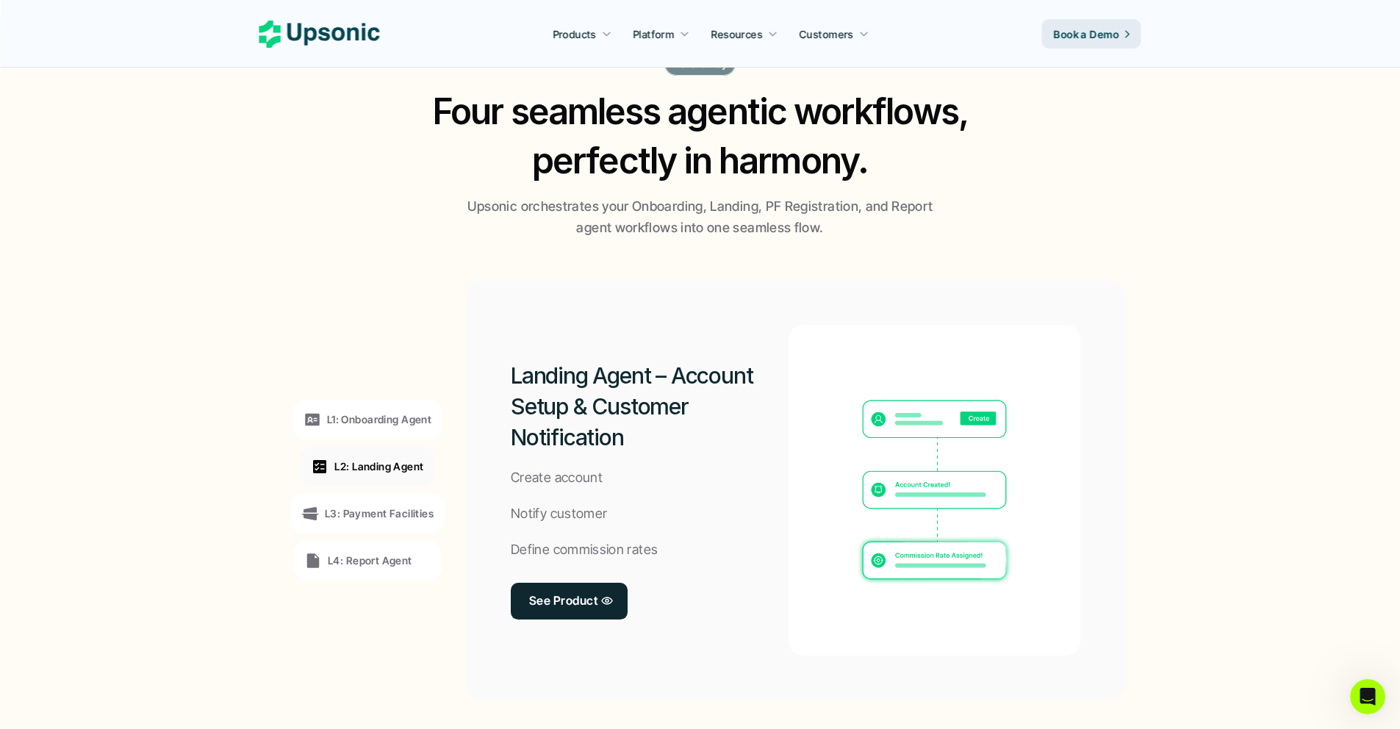
click at [357, 503] on div "L3: Payment Facilities" at bounding box center [367, 514] width 154 height 40
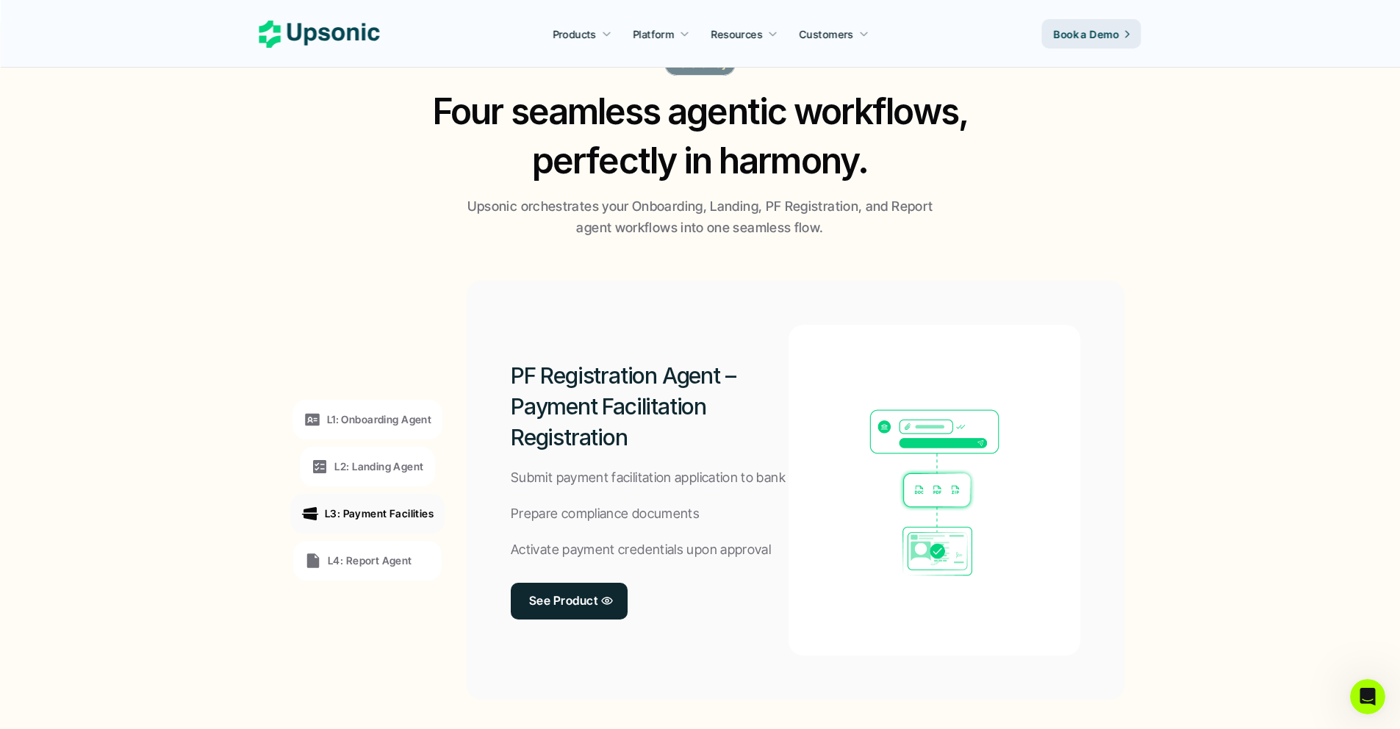
click at [364, 555] on p "L4: Report Agent" at bounding box center [370, 560] width 84 height 15
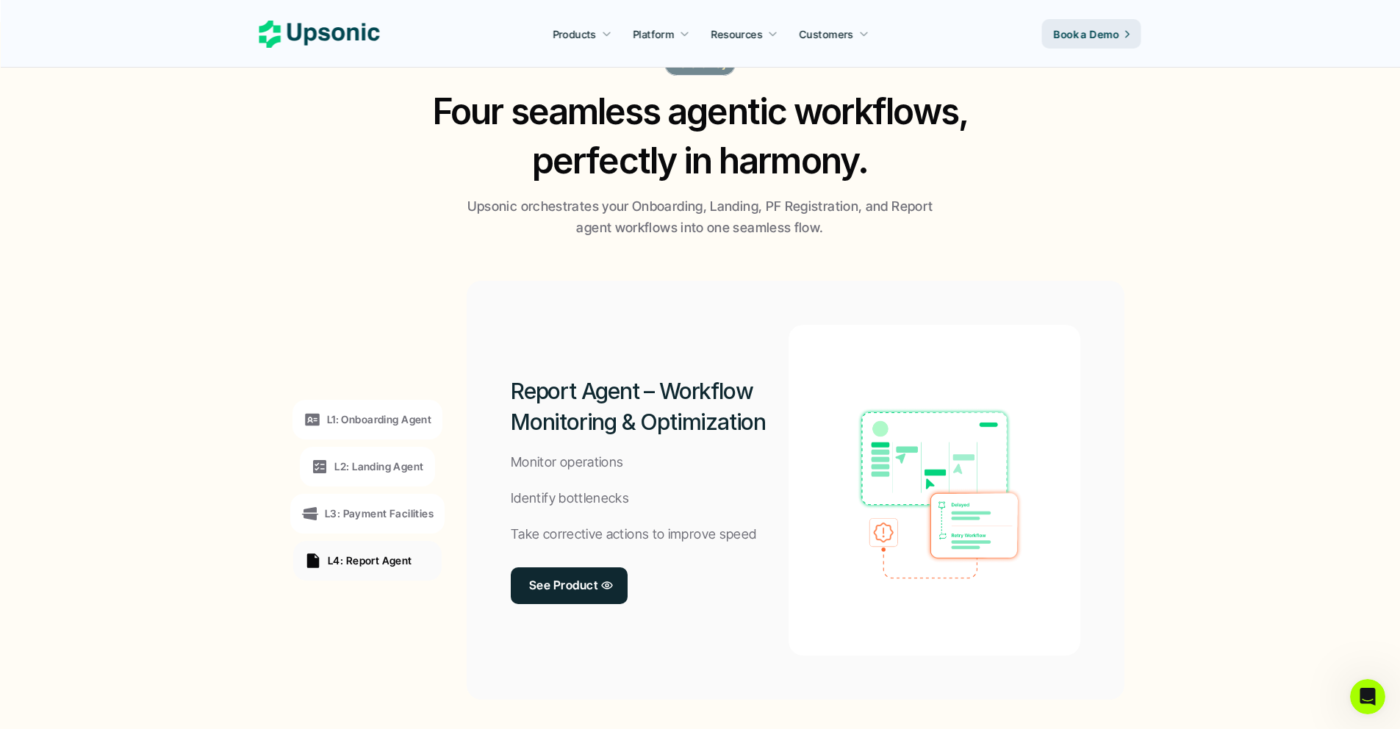
click at [362, 421] on p "L1: Onboarding Agent" at bounding box center [379, 418] width 104 height 15
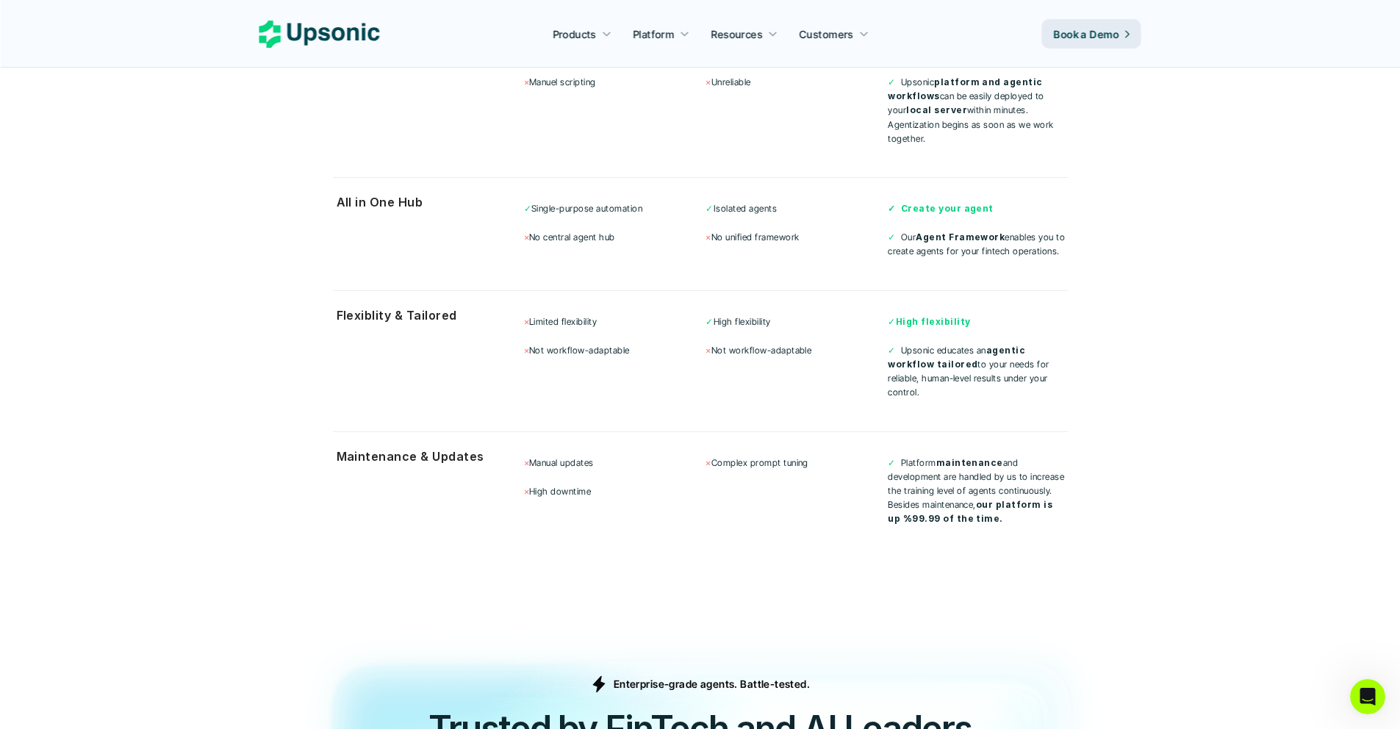
scroll to position [5411, 0]
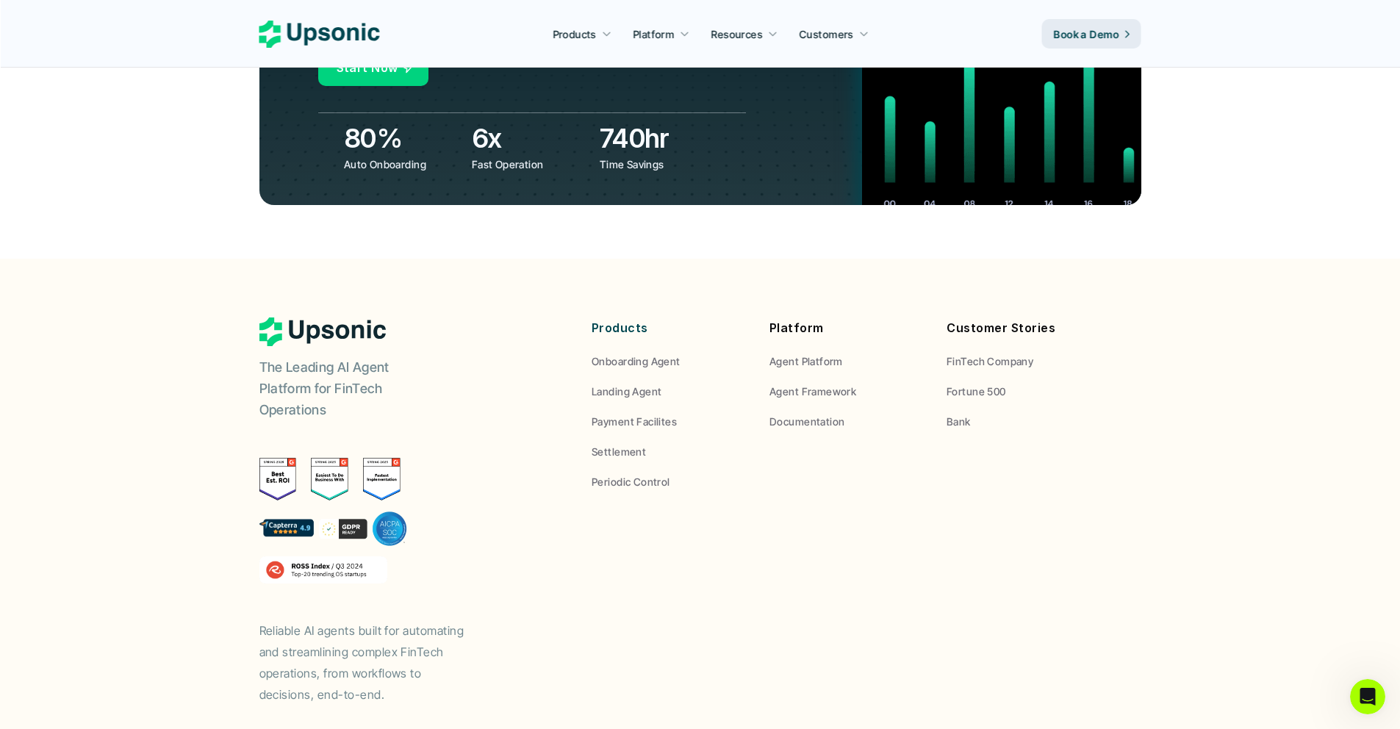
drag, startPoint x: 547, startPoint y: 209, endPoint x: 965, endPoint y: 446, distance: 480.1
click at [965, 446] on footer "The Leading AI Agent Platform for FinTech Operations Reliable AI agents built f…" at bounding box center [700, 536] width 1400 height 555
click at [965, 445] on div "The Leading AI Agent Platform for FinTech Operations Reliable AI agents built f…" at bounding box center [700, 510] width 882 height 387
drag, startPoint x: 292, startPoint y: 170, endPoint x: 1154, endPoint y: 455, distance: 908.3
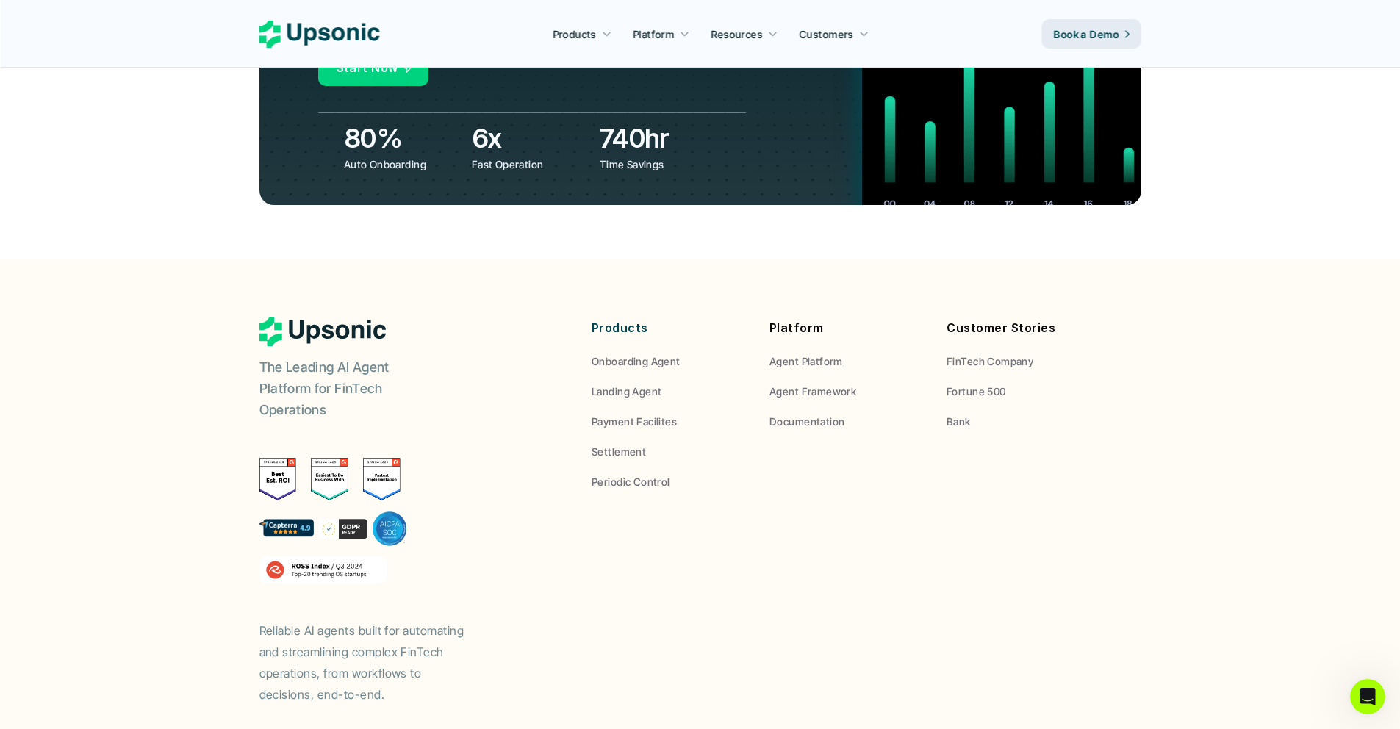
click at [1154, 455] on footer "The Leading AI Agent Platform for FinTech Operations Reliable AI agents built f…" at bounding box center [700, 536] width 1400 height 555
drag, startPoint x: 351, startPoint y: 587, endPoint x: 329, endPoint y: 600, distance: 25.7
click at [329, 620] on p "Reliable AI agents built for automating and streamlining complex FinTech operat…" at bounding box center [369, 662] width 220 height 84
click at [332, 620] on p "Reliable AI agents built for automating and streamlining complex FinTech operat…" at bounding box center [369, 662] width 220 height 84
drag, startPoint x: 335, startPoint y: 614, endPoint x: 249, endPoint y: 536, distance: 116.0
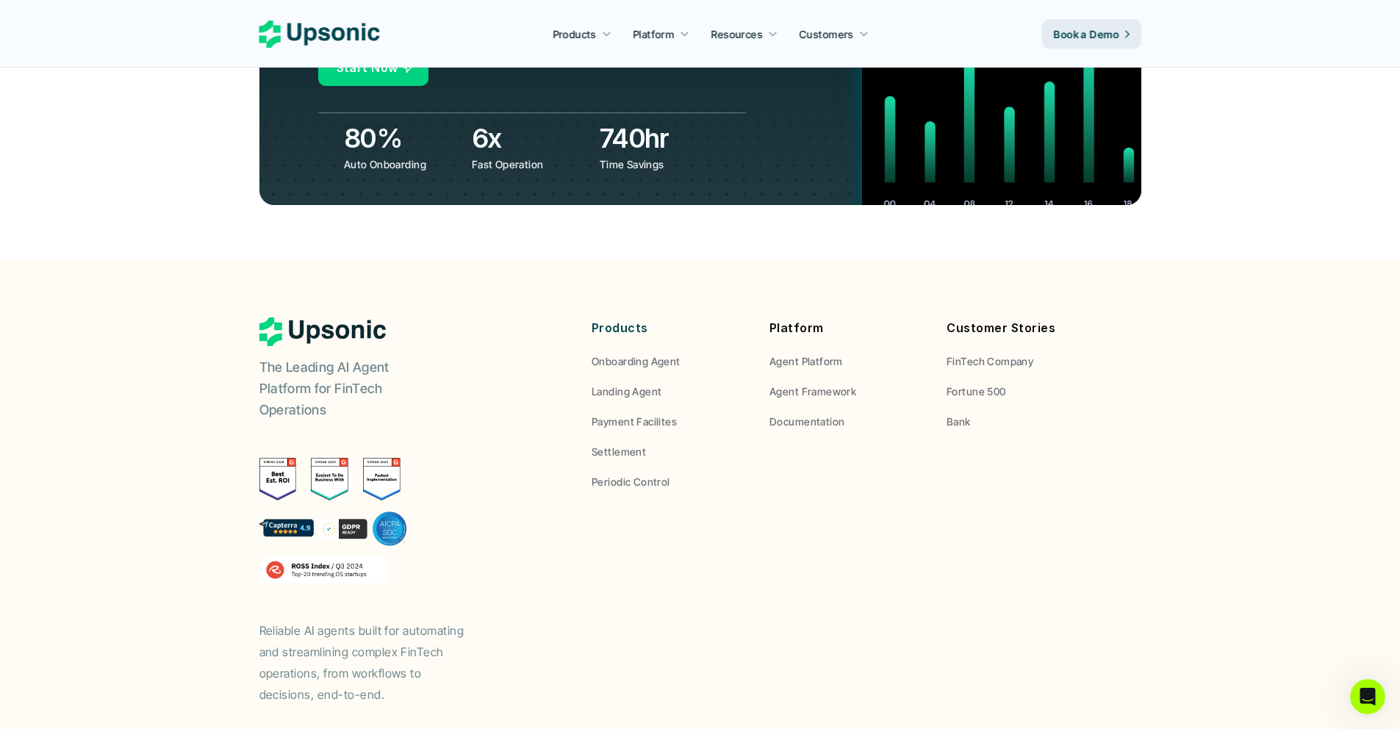
click at [249, 536] on footer "The Leading AI Agent Platform for FinTech Operations Reliable AI agents built f…" at bounding box center [700, 536] width 1400 height 555
click at [491, 447] on div "The Leading AI Agent Platform for FinTech Operations Reliable AI agents built f…" at bounding box center [406, 510] width 294 height 387
drag, startPoint x: 186, startPoint y: 253, endPoint x: 468, endPoint y: 340, distance: 295.2
click at [468, 340] on footer "The Leading AI Agent Platform for FinTech Operations Reliable AI agents built f…" at bounding box center [700, 536] width 1400 height 555
click at [468, 340] on div "The Leading AI Agent Platform for FinTech Operations Reliable AI agents built f…" at bounding box center [406, 510] width 294 height 387
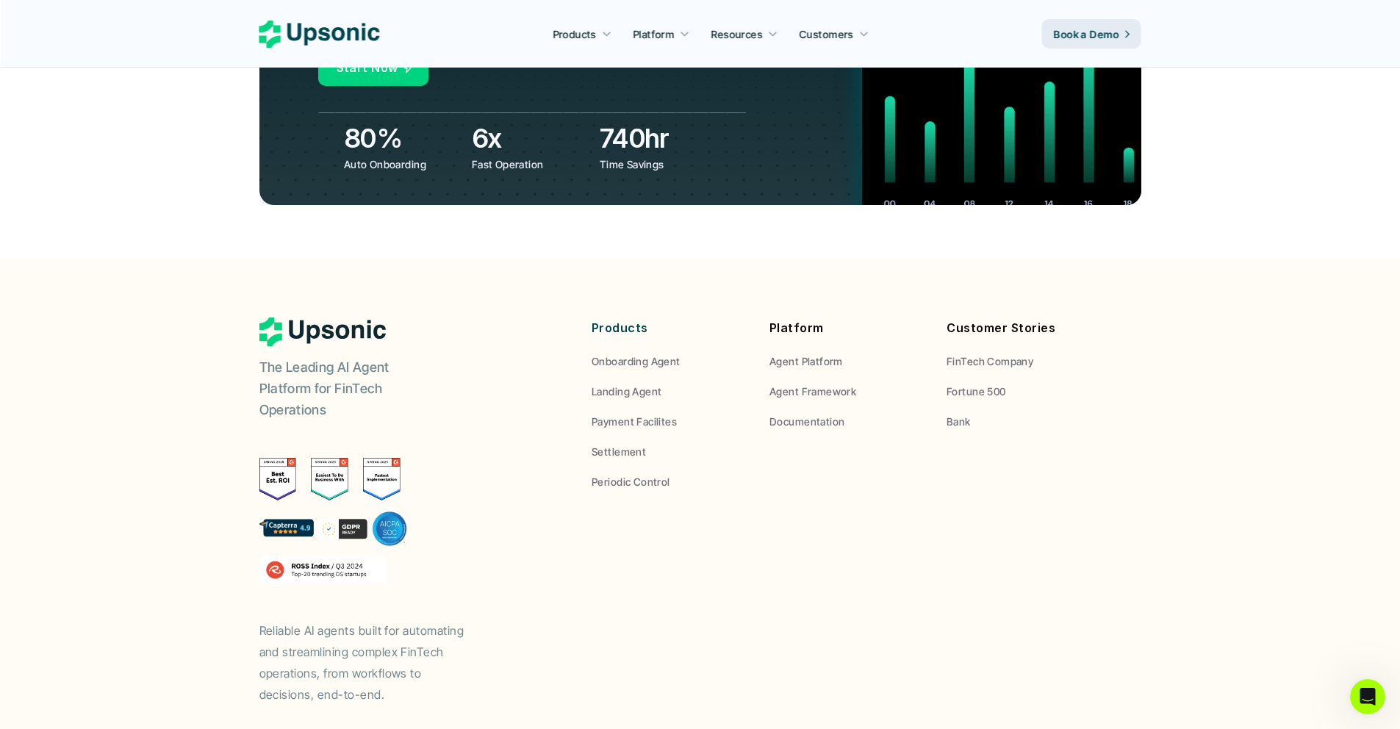
drag, startPoint x: 392, startPoint y: 522, endPoint x: 188, endPoint y: 234, distance: 353.1
click at [188, 259] on footer "The Leading AI Agent Platform for FinTech Operations Reliable AI agents built f…" at bounding box center [700, 536] width 1400 height 555
click at [124, 506] on footer "The Leading AI Agent Platform for FinTech Operations Reliable AI agents built f…" at bounding box center [700, 536] width 1400 height 555
drag, startPoint x: 395, startPoint y: 620, endPoint x: 234, endPoint y: 539, distance: 180.1
click at [234, 539] on footer "The Leading AI Agent Platform for FinTech Operations Reliable AI agents built f…" at bounding box center [700, 536] width 1400 height 555
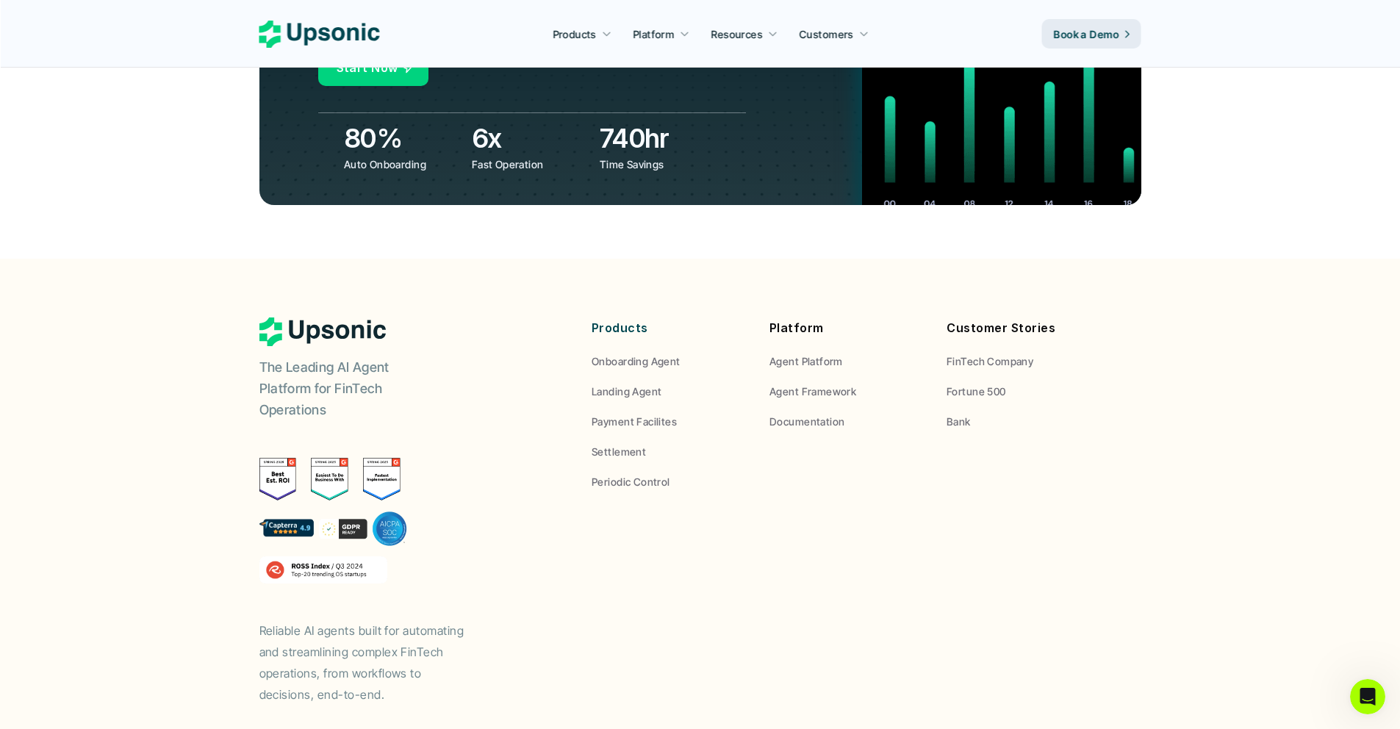
click at [234, 539] on footer "The Leading AI Agent Platform for FinTech Operations Reliable AI agents built f…" at bounding box center [700, 536] width 1400 height 555
drag, startPoint x: 234, startPoint y: 539, endPoint x: 398, endPoint y: 636, distance: 190.0
click at [398, 636] on footer "The Leading AI Agent Platform for FinTech Operations Reliable AI agents built f…" at bounding box center [700, 536] width 1400 height 555
click at [395, 625] on footer "The Leading AI Agent Platform for FinTech Operations Reliable AI agents built f…" at bounding box center [700, 536] width 1400 height 555
drag, startPoint x: 392, startPoint y: 620, endPoint x: 200, endPoint y: 547, distance: 205.4
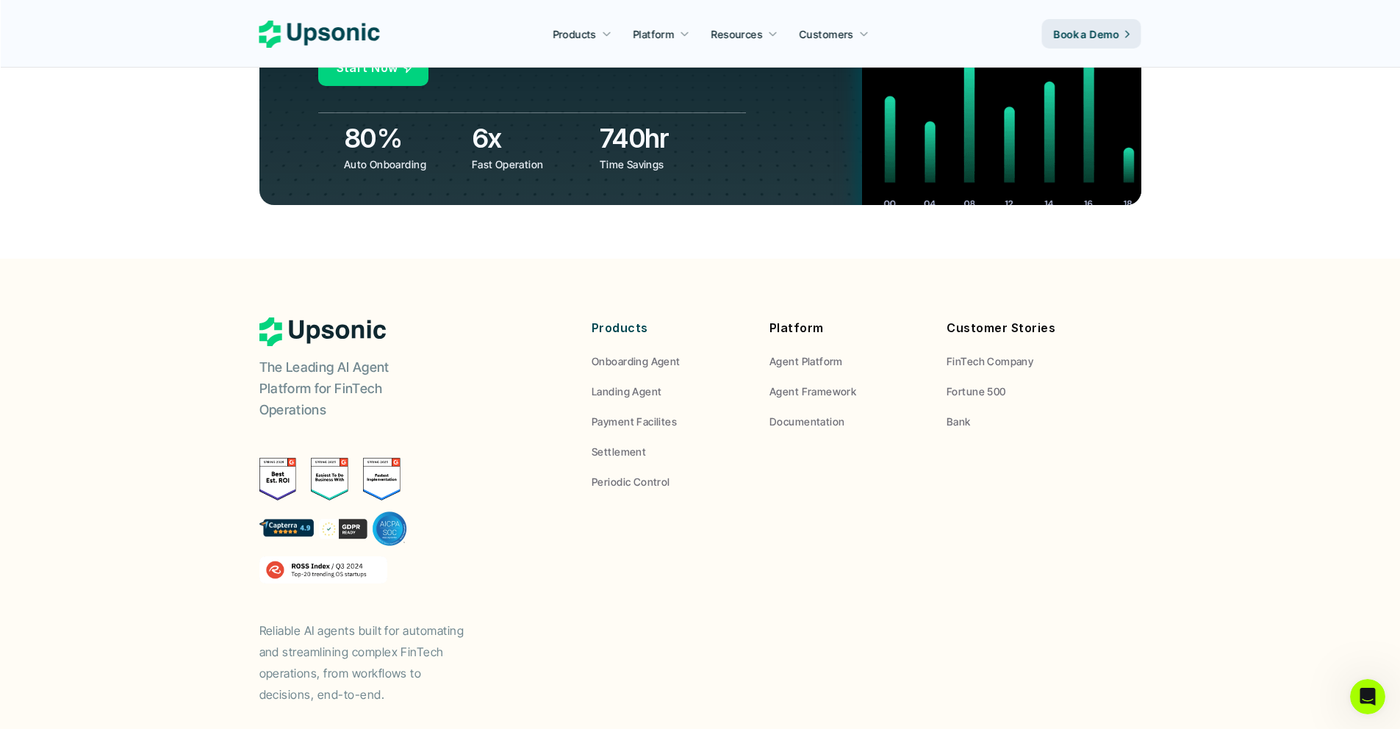
click at [200, 547] on footer "The Leading AI Agent Platform for FinTech Operations Reliable AI agents built f…" at bounding box center [700, 536] width 1400 height 555
click at [196, 544] on footer "The Leading AI Agent Platform for FinTech Operations Reliable AI agents built f…" at bounding box center [700, 536] width 1400 height 555
drag, startPoint x: 389, startPoint y: 256, endPoint x: 572, endPoint y: 633, distance: 418.3
click at [572, 633] on footer "The Leading AI Agent Platform for FinTech Operations Reliable AI agents built f…" at bounding box center [700, 536] width 1400 height 555
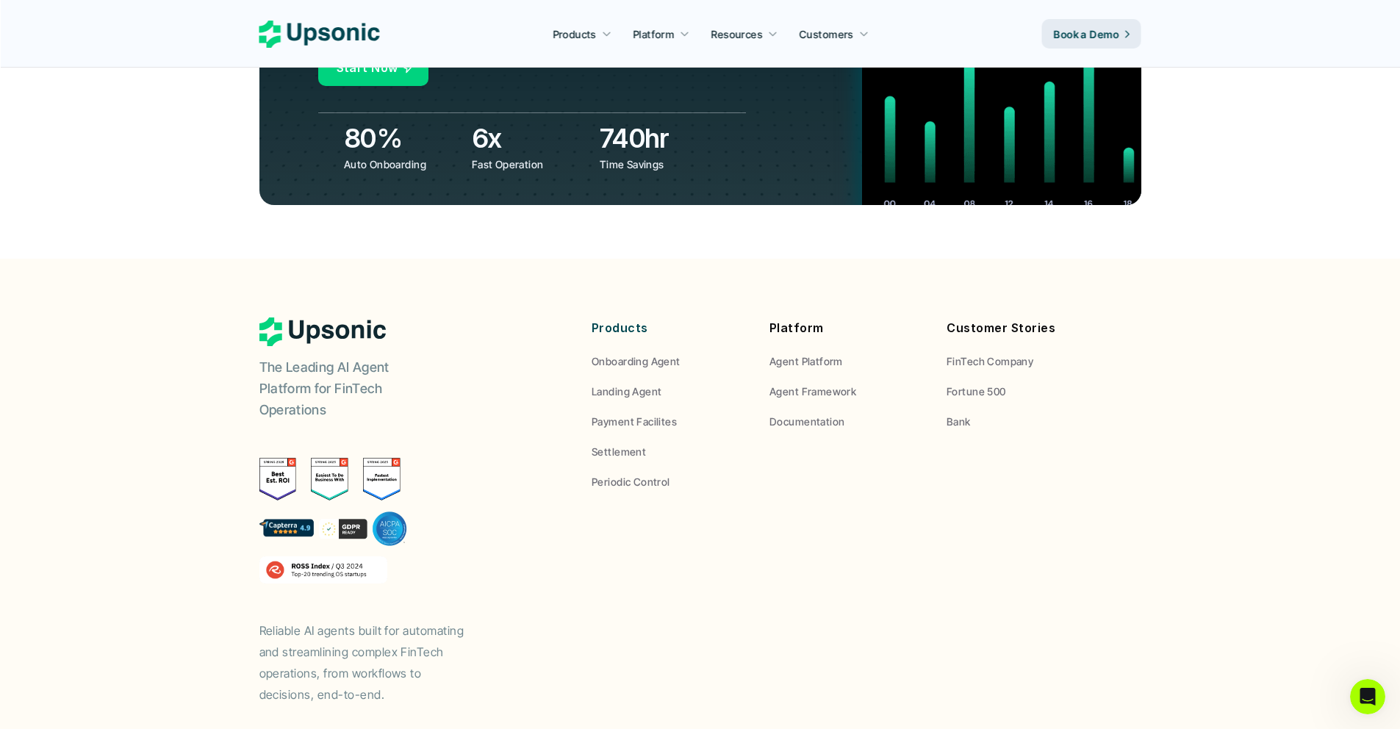
drag, startPoint x: 1093, startPoint y: 445, endPoint x: 232, endPoint y: 204, distance: 894.4
click at [232, 259] on footer "The Leading AI Agent Platform for FinTech Operations Reliable AI agents built f…" at bounding box center [700, 536] width 1400 height 555
click at [614, 555] on div "The Leading AI Agent Platform for FinTech Operations Reliable AI agents built f…" at bounding box center [700, 510] width 882 height 387
drag, startPoint x: 226, startPoint y: 532, endPoint x: 381, endPoint y: 611, distance: 173.5
click at [381, 611] on footer "The Leading AI Agent Platform for FinTech Operations Reliable AI agents built f…" at bounding box center [700, 536] width 1400 height 555
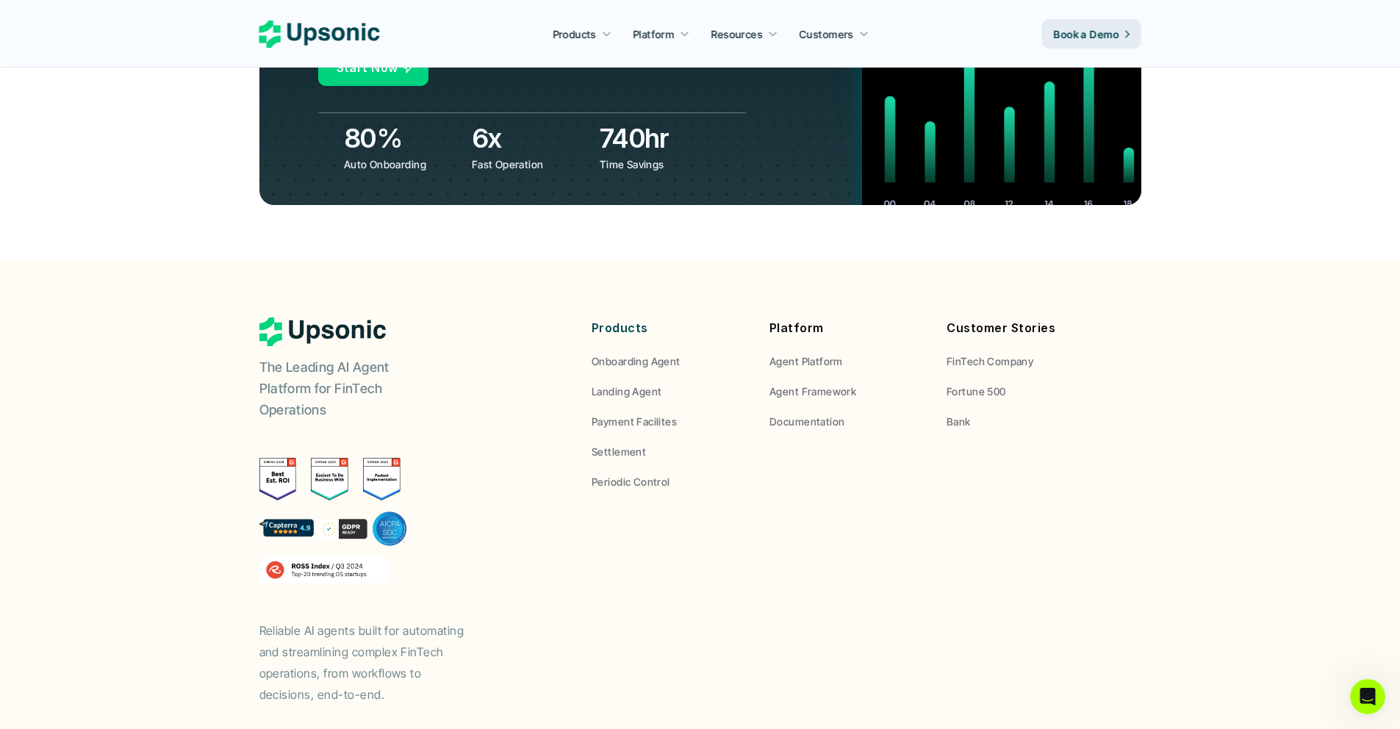
click at [381, 620] on p "Reliable AI agents built for automating and streamlining complex FinTech operat…" at bounding box center [369, 662] width 220 height 84
drag, startPoint x: 572, startPoint y: 196, endPoint x: 794, endPoint y: 495, distance: 371.8
click at [1309, 414] on footer "The Leading AI Agent Platform for FinTech Operations Reliable AI agents built f…" at bounding box center [700, 536] width 1400 height 555
click at [420, 620] on p "Reliable AI agents built for automating and streamlining complex FinTech operat…" at bounding box center [369, 662] width 220 height 84
drag, startPoint x: 359, startPoint y: 622, endPoint x: 226, endPoint y: 234, distance: 409.7
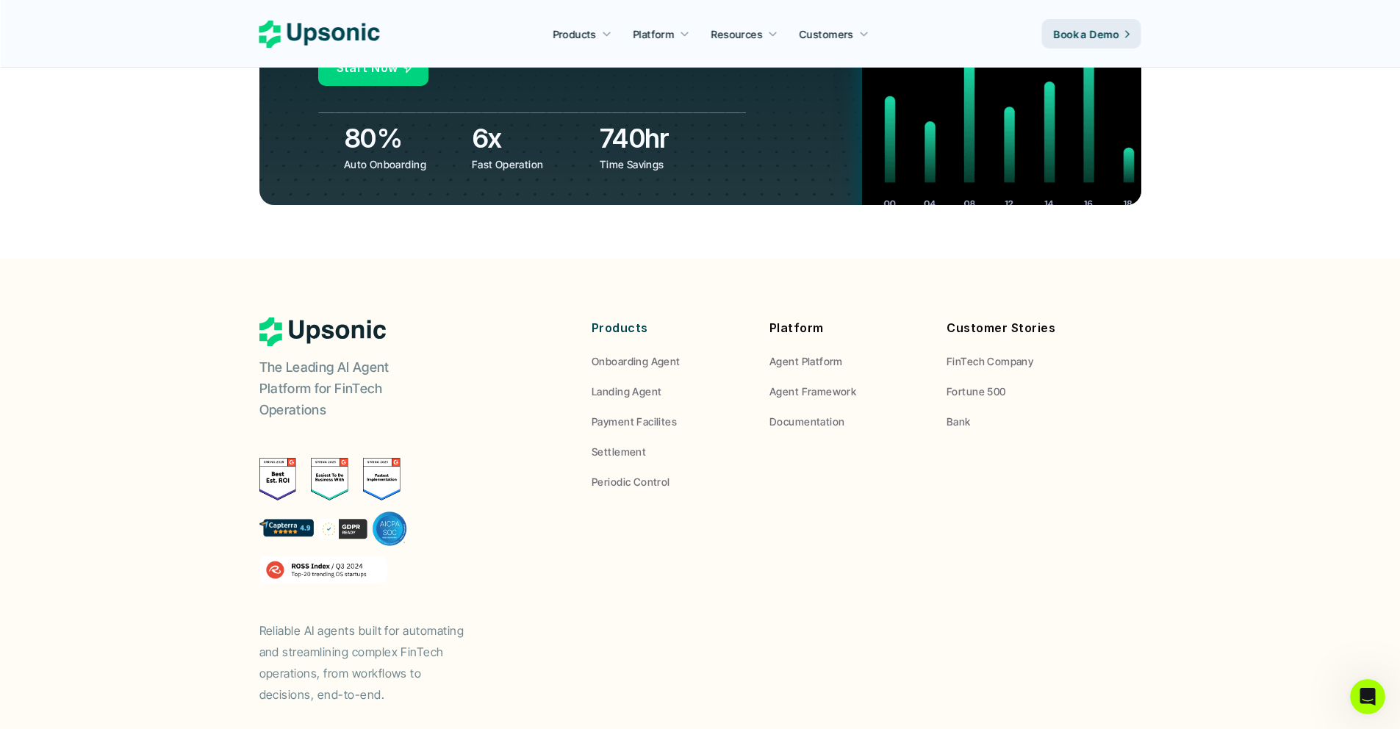
click at [226, 259] on footer "The Leading AI Agent Platform for FinTech Operations Reliable AI agents built f…" at bounding box center [700, 536] width 1400 height 555
click at [226, 297] on footer "The Leading AI Agent Platform for FinTech Operations Reliable AI agents built f…" at bounding box center [700, 536] width 1400 height 555
drag, startPoint x: 232, startPoint y: 284, endPoint x: 426, endPoint y: 651, distance: 414.8
click at [426, 651] on footer "The Leading AI Agent Platform for FinTech Operations Reliable AI agents built f…" at bounding box center [700, 536] width 1400 height 555
click at [426, 650] on footer "The Leading AI Agent Platform for FinTech Operations Reliable AI agents built f…" at bounding box center [700, 536] width 1400 height 555
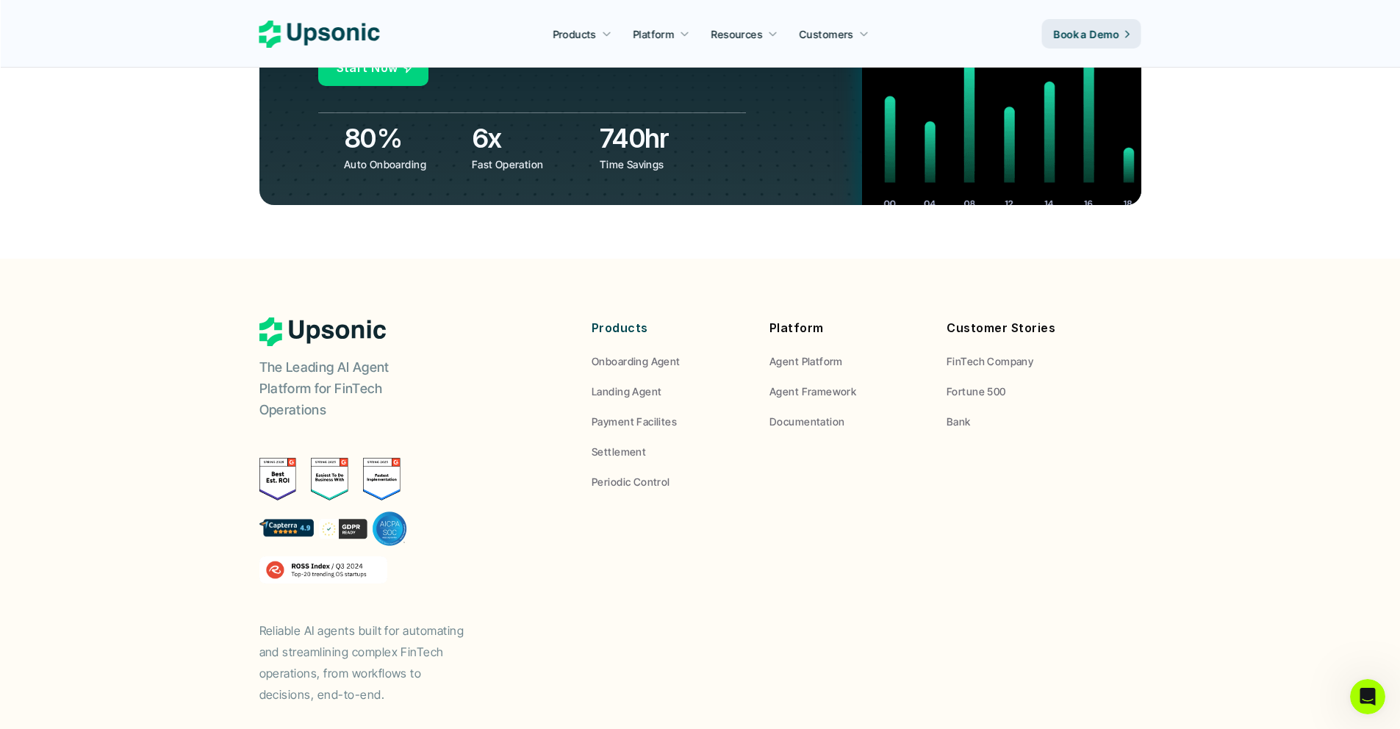
drag, startPoint x: 415, startPoint y: 647, endPoint x: 201, endPoint y: 197, distance: 498.6
click at [201, 259] on footer "The Leading AI Agent Platform for FinTech Operations Reliable AI agents built f…" at bounding box center [700, 536] width 1400 height 555
drag, startPoint x: 206, startPoint y: 192, endPoint x: 1029, endPoint y: 588, distance: 913.9
click at [1029, 588] on footer "The Leading AI Agent Platform for FinTech Operations Reliable AI agents built f…" at bounding box center [700, 536] width 1400 height 555
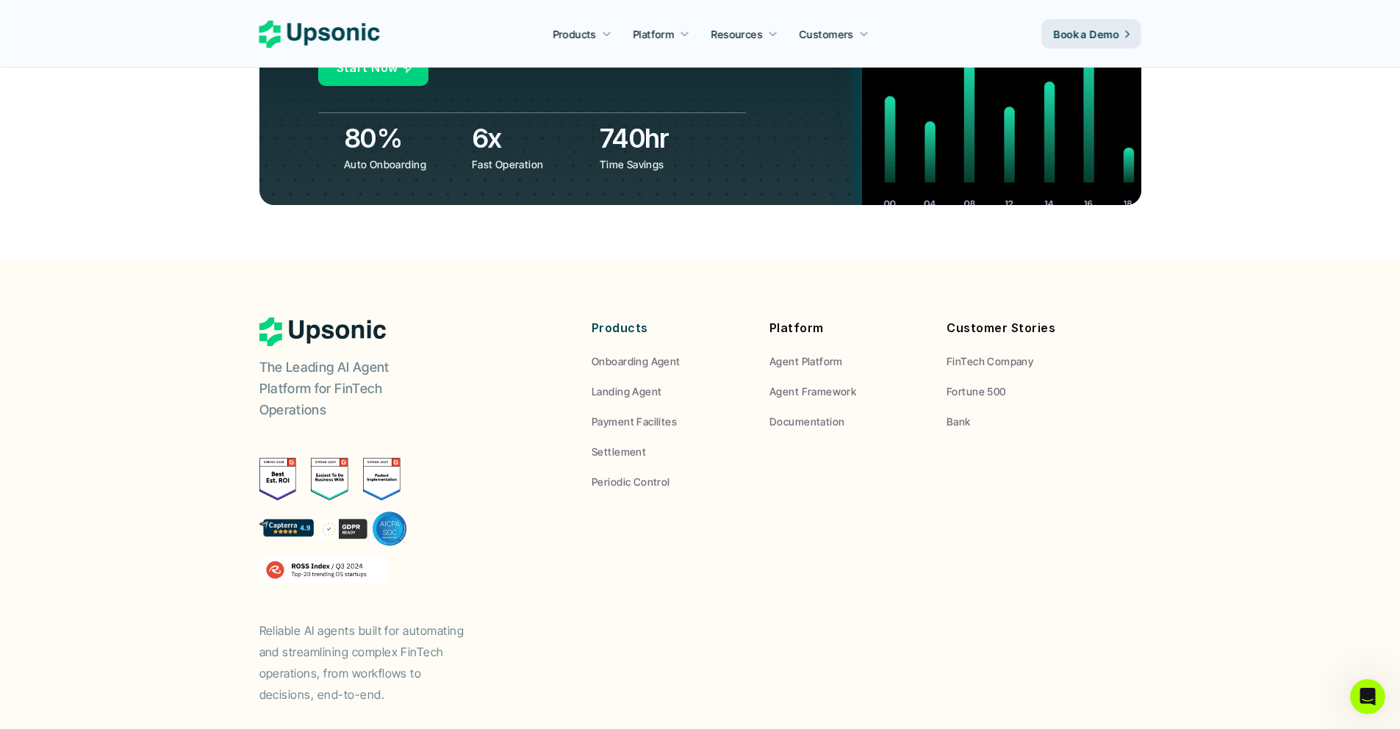
click at [1029, 588] on div "The Leading AI Agent Platform for FinTech Operations Reliable AI agents built f…" at bounding box center [700, 510] width 882 height 387
